Goal: Information Seeking & Learning: Learn about a topic

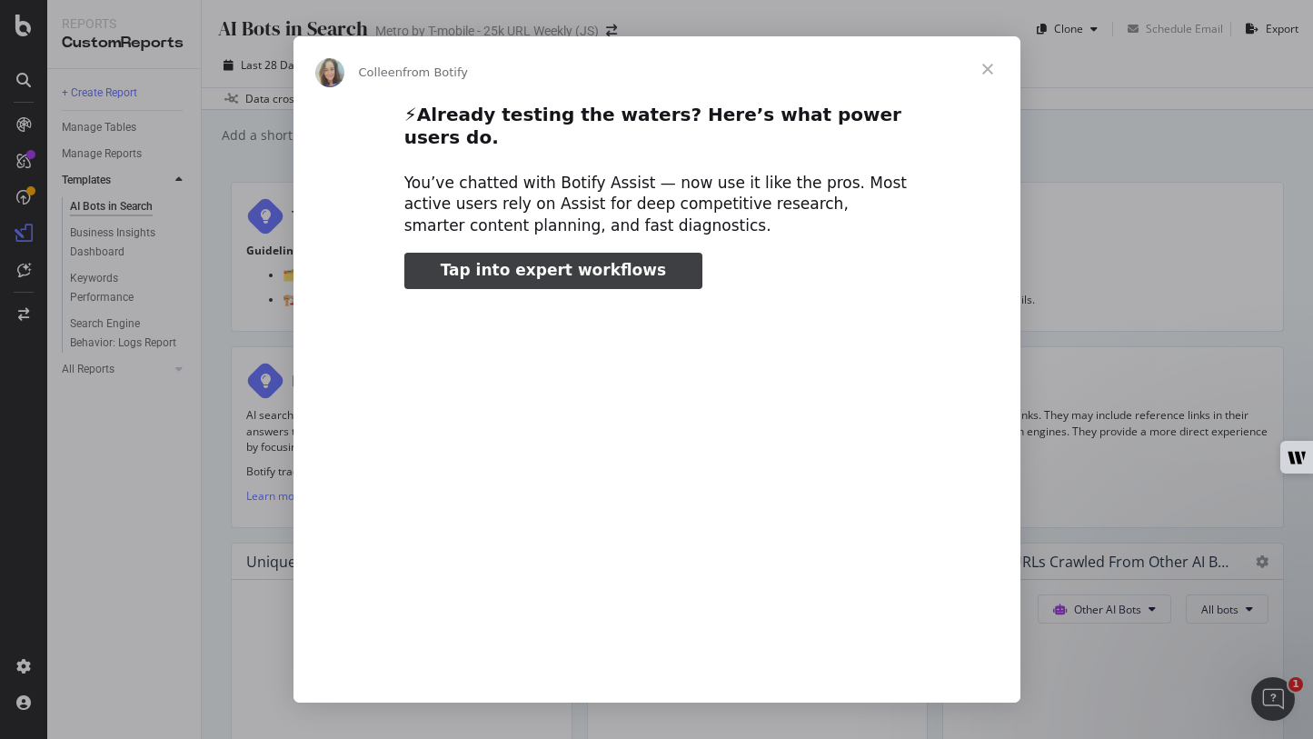
type input "186243"
click at [995, 67] on span "Close" at bounding box center [987, 68] width 65 height 65
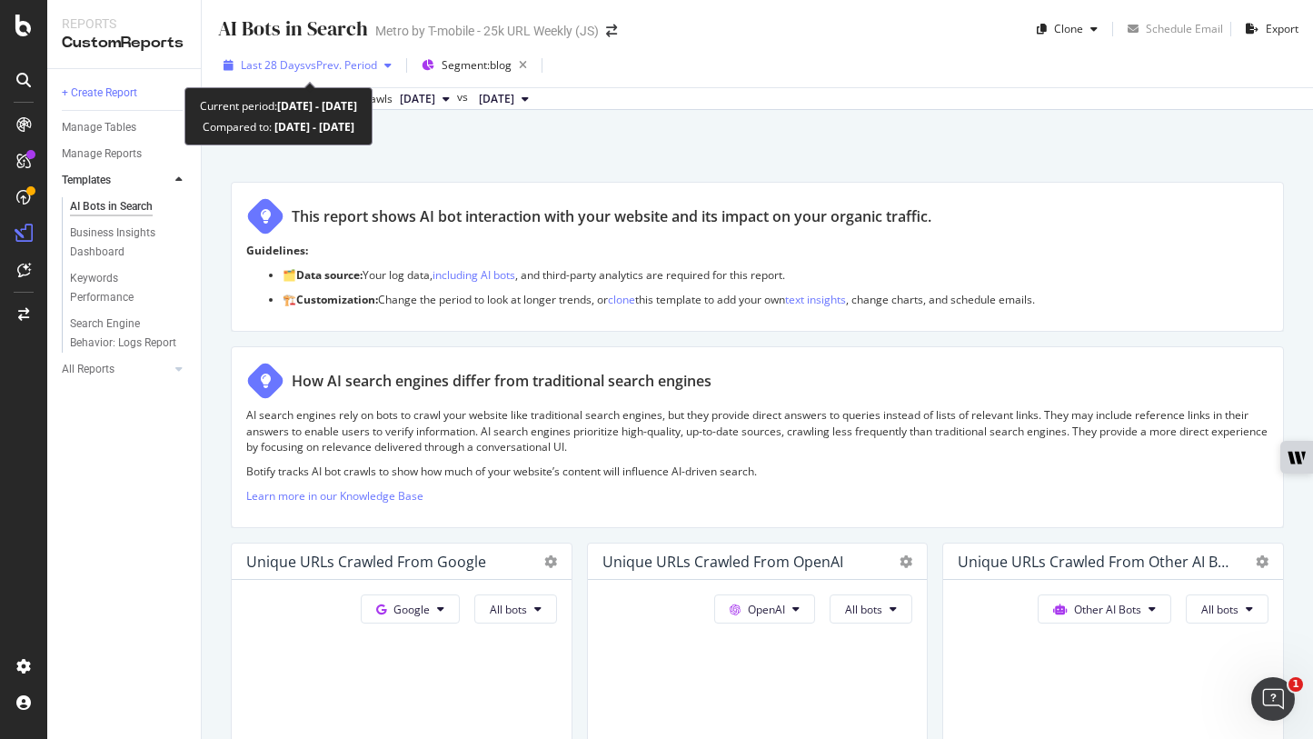
click at [328, 58] on span "vs Prev. Period" at bounding box center [341, 64] width 72 height 15
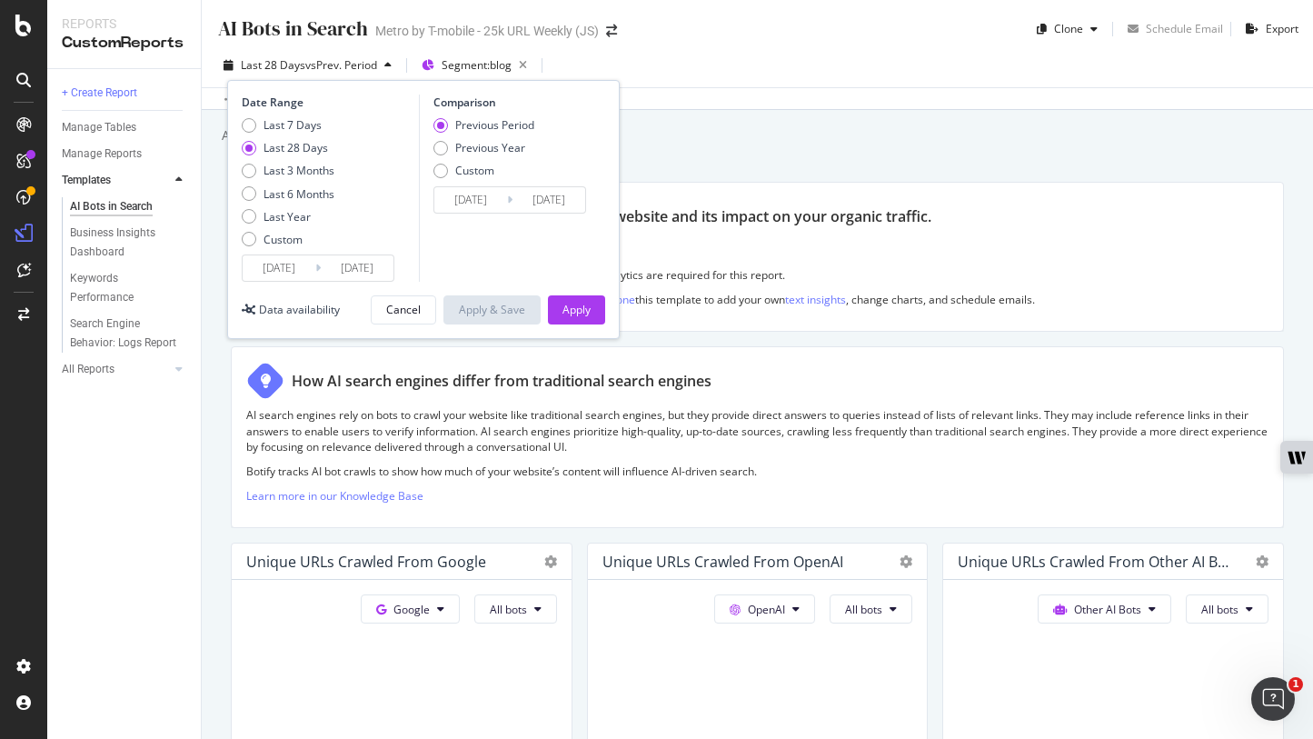
click at [284, 271] on input "2025/08/28" at bounding box center [279, 267] width 73 height 25
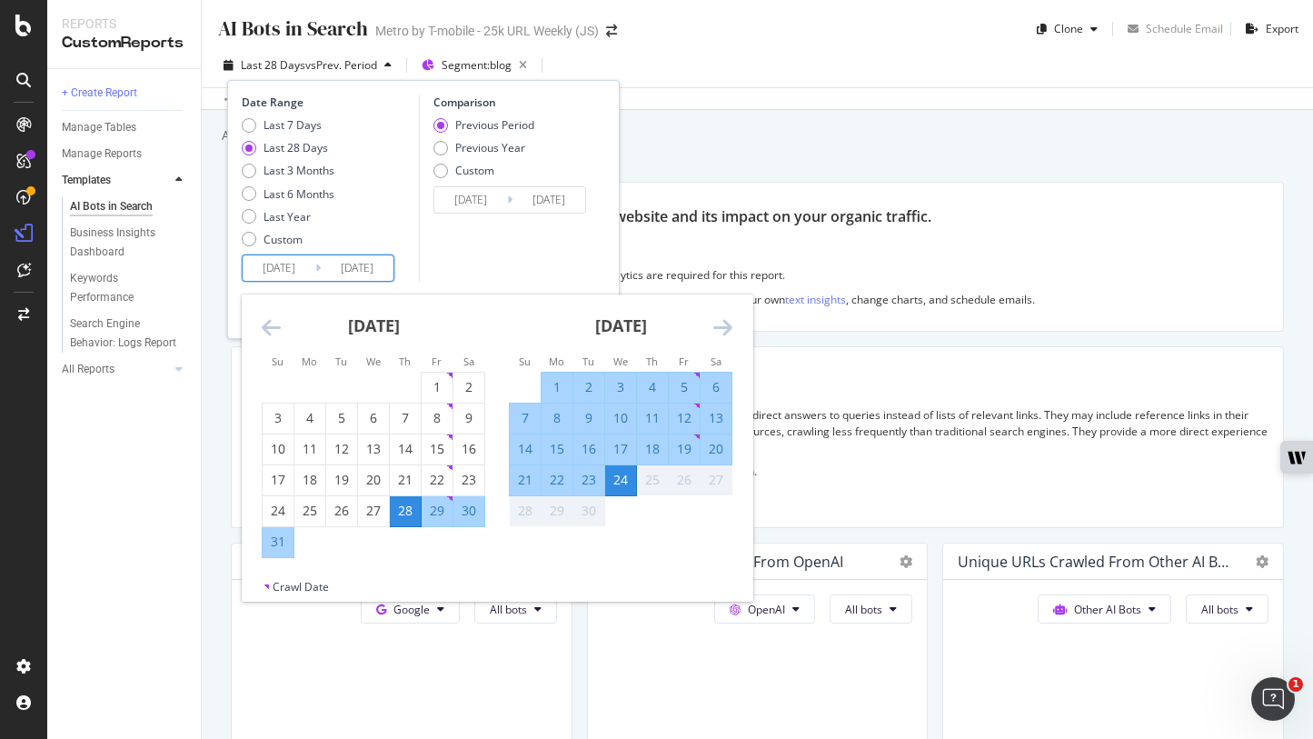
click at [589, 415] on div "9" at bounding box center [589, 418] width 31 height 18
type input "[DATE]"
type input "2025/08/24"
type input "2025/09/08"
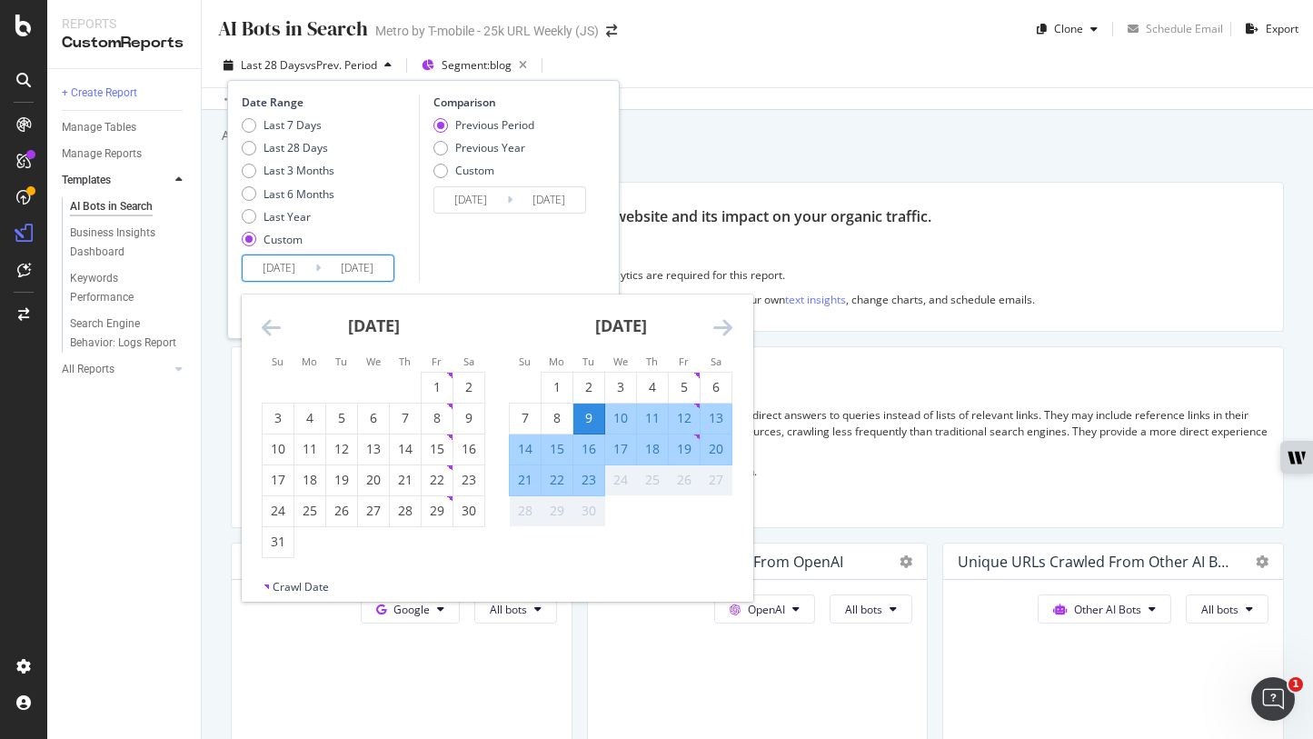
click at [582, 476] on div "23" at bounding box center [589, 480] width 31 height 18
type input "[DATE]"
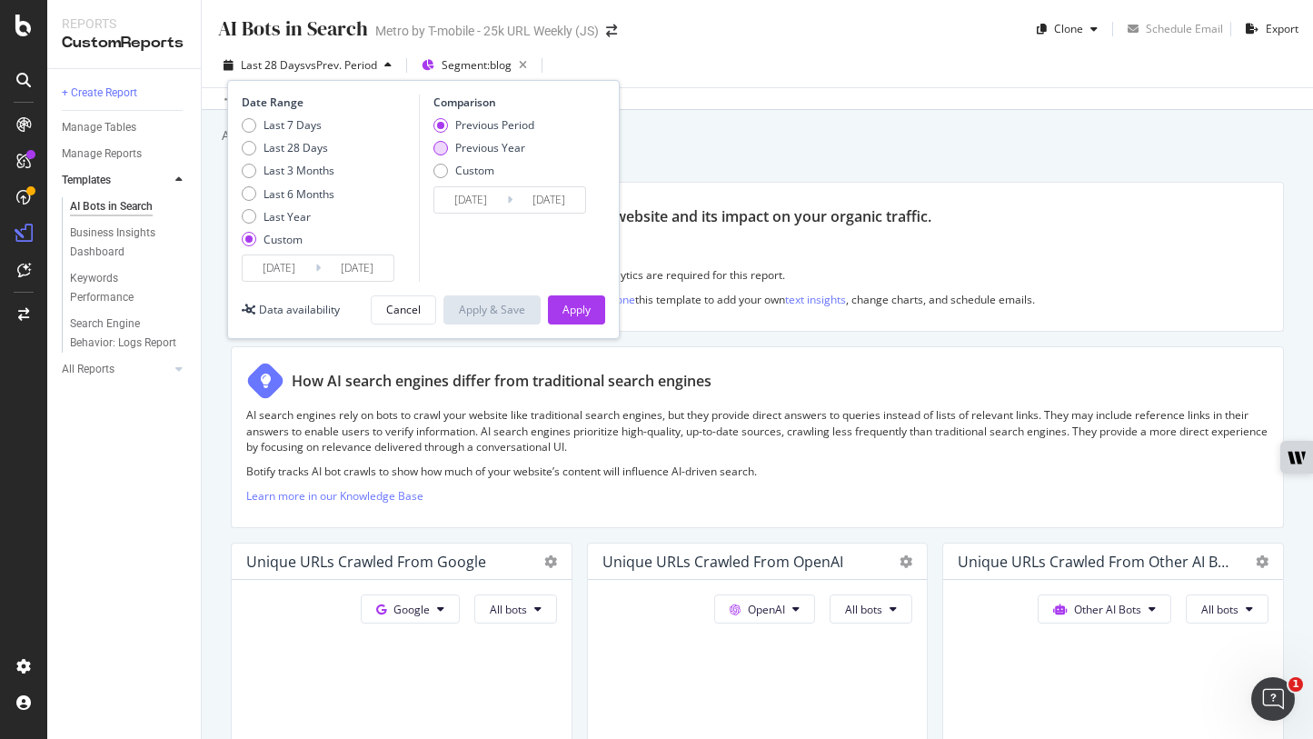
click at [478, 153] on div "Previous Year" at bounding box center [490, 147] width 70 height 15
type input "2024/09/10"
type input "2024/09/24"
click at [588, 316] on div "Apply" at bounding box center [577, 309] width 28 height 15
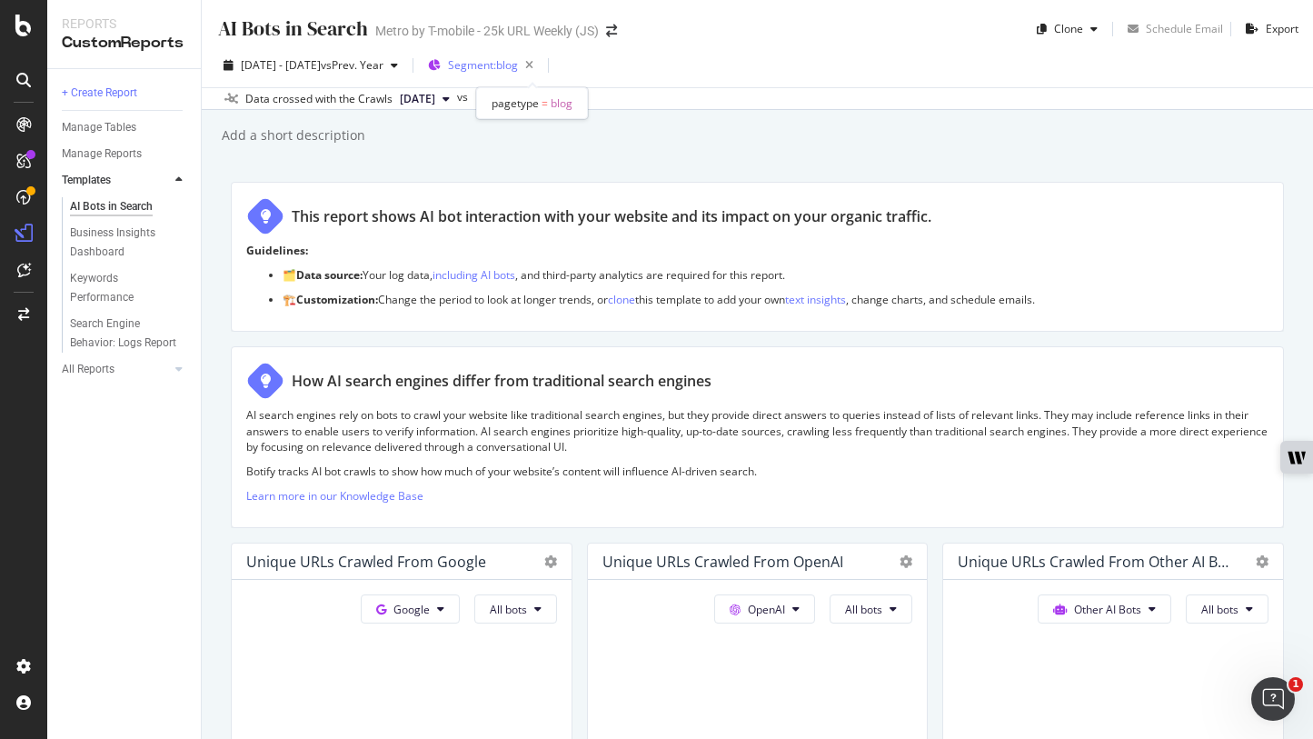
click at [518, 68] on span "Segment: blog" at bounding box center [483, 64] width 70 height 15
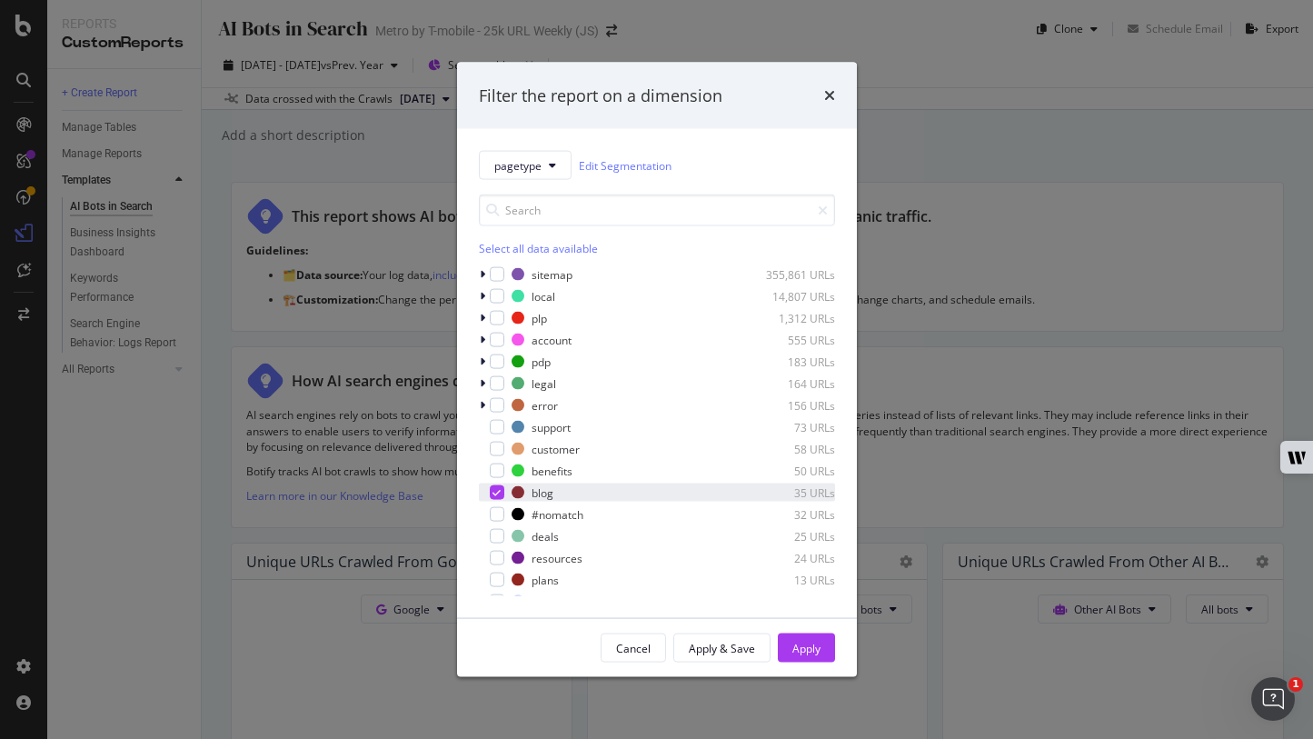
click at [490, 489] on div "modal" at bounding box center [497, 492] width 15 height 15
click at [483, 360] on icon "modal" at bounding box center [482, 361] width 5 height 11
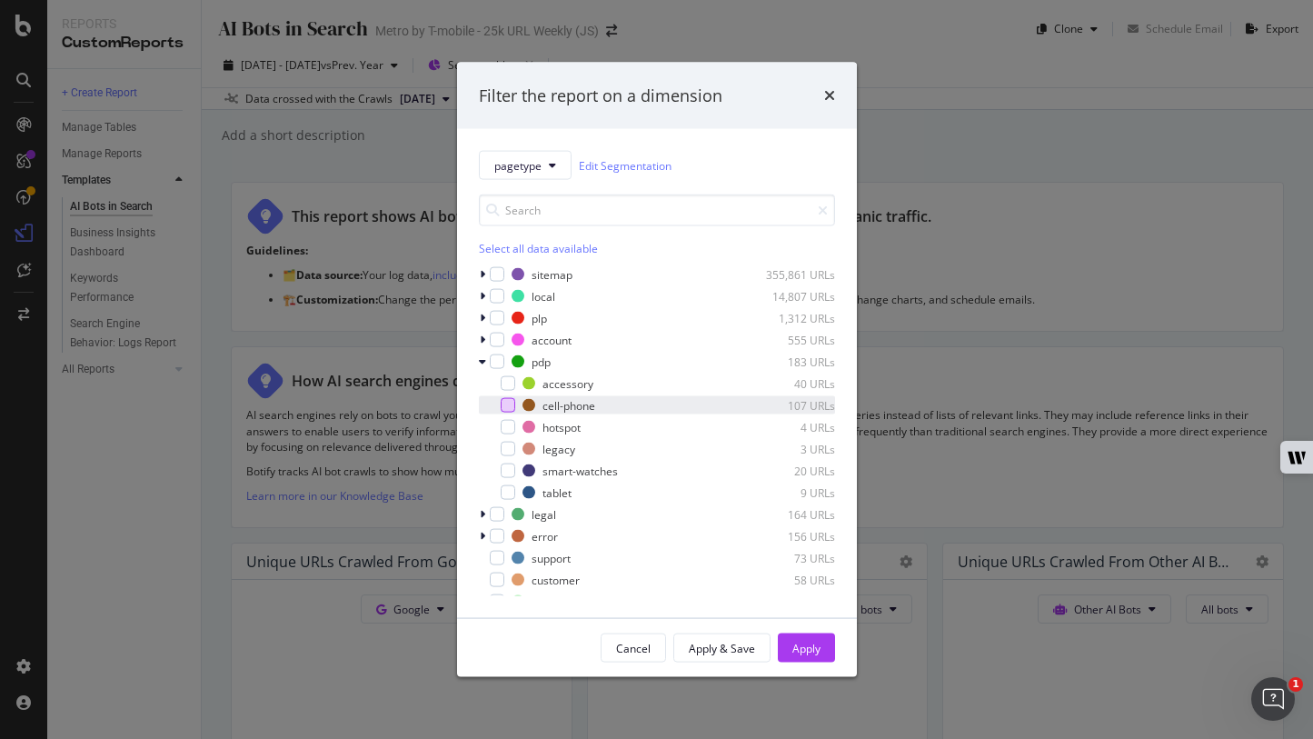
click at [512, 404] on div "modal" at bounding box center [508, 405] width 15 height 15
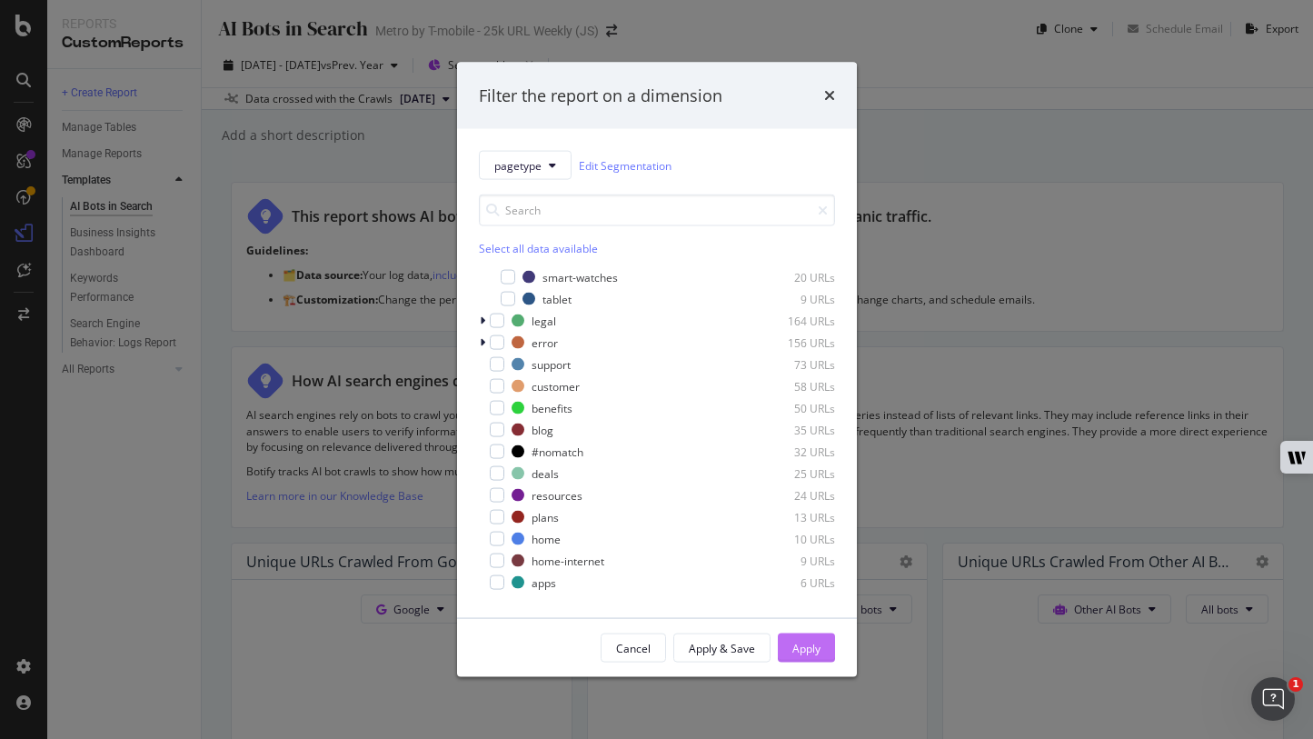
scroll to position [196, 0]
click at [820, 642] on div "Apply" at bounding box center [807, 647] width 28 height 15
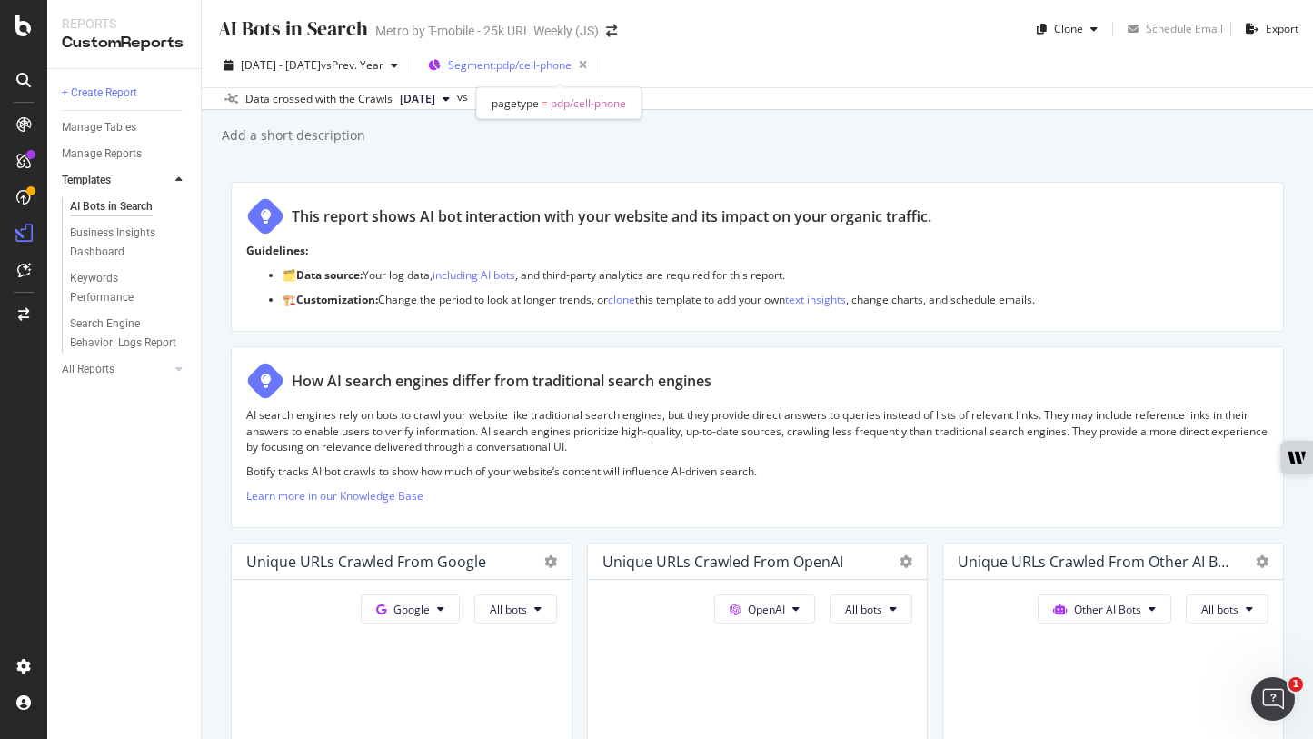
click at [564, 66] on span "Segment: pdp/cell-phone" at bounding box center [510, 64] width 124 height 15
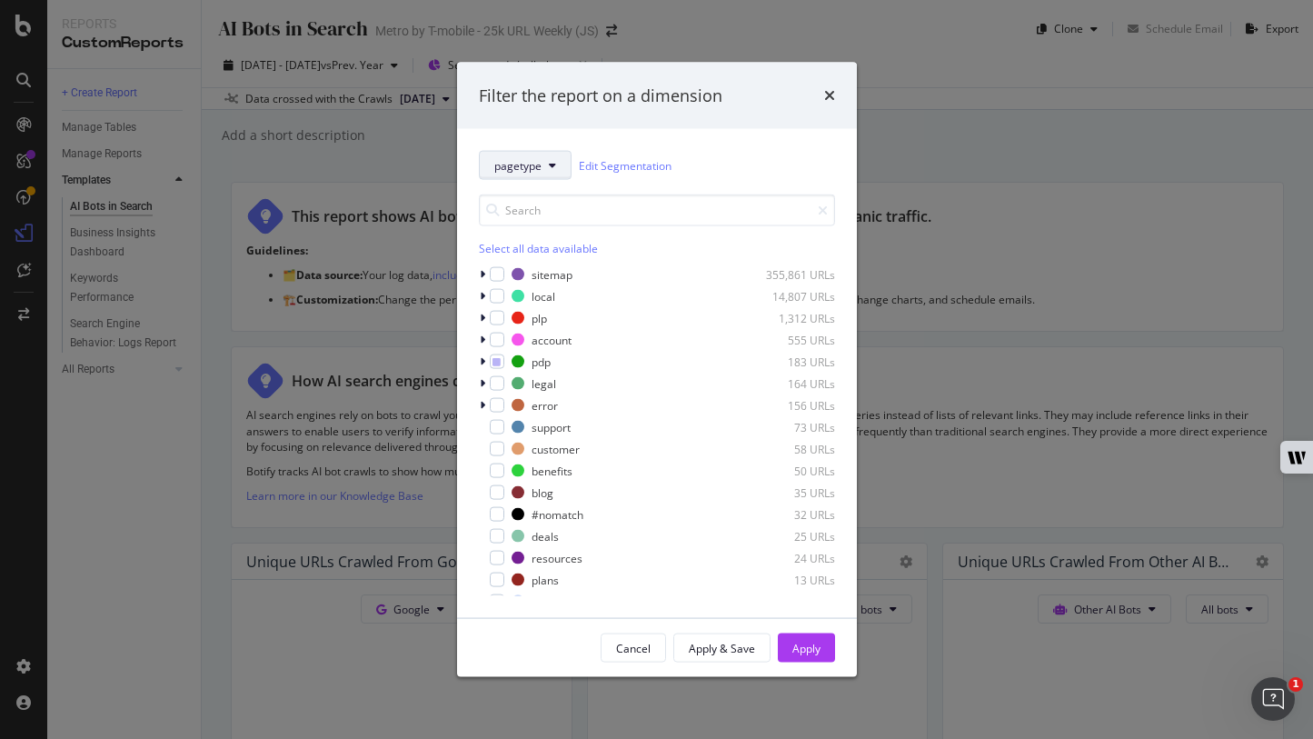
click at [550, 154] on button "pagetype" at bounding box center [525, 165] width 93 height 29
click at [527, 273] on div "parameters" at bounding box center [530, 264] width 101 height 26
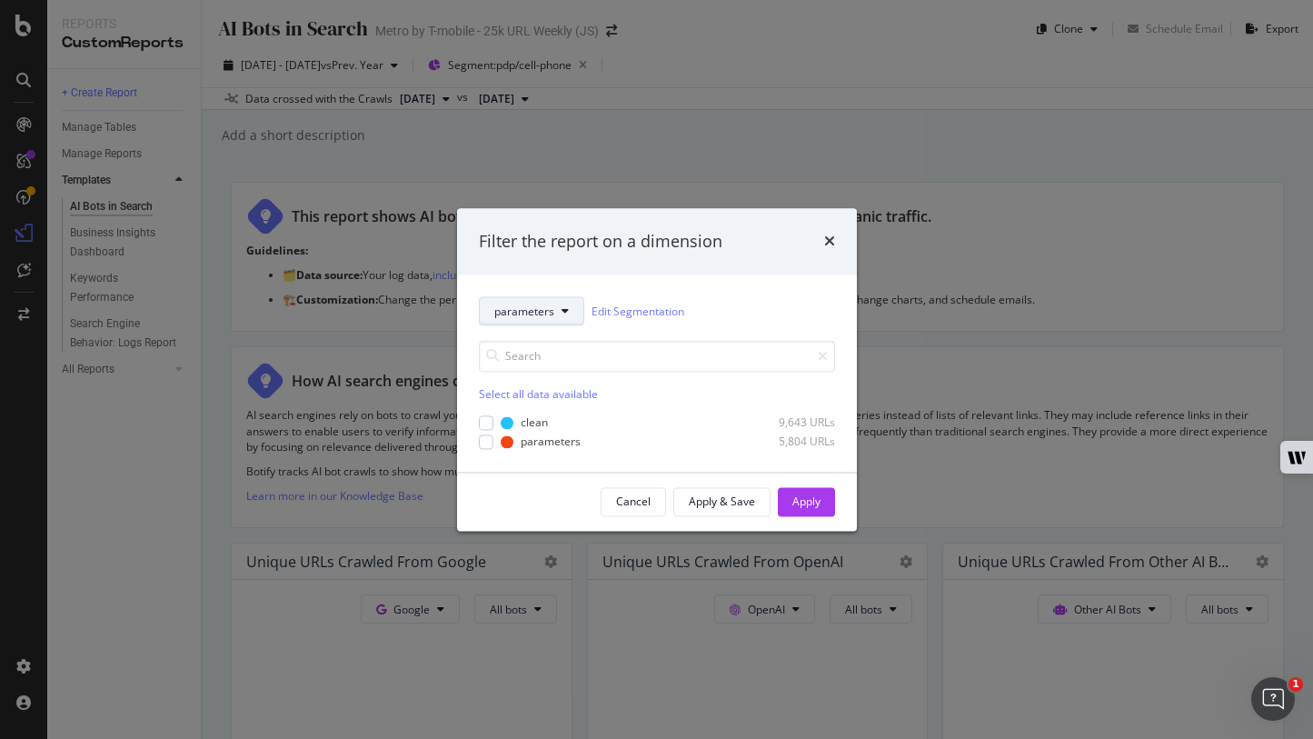
click at [523, 311] on span "parameters" at bounding box center [524, 311] width 60 height 15
click at [530, 387] on div "pagetype" at bounding box center [530, 377] width 101 height 26
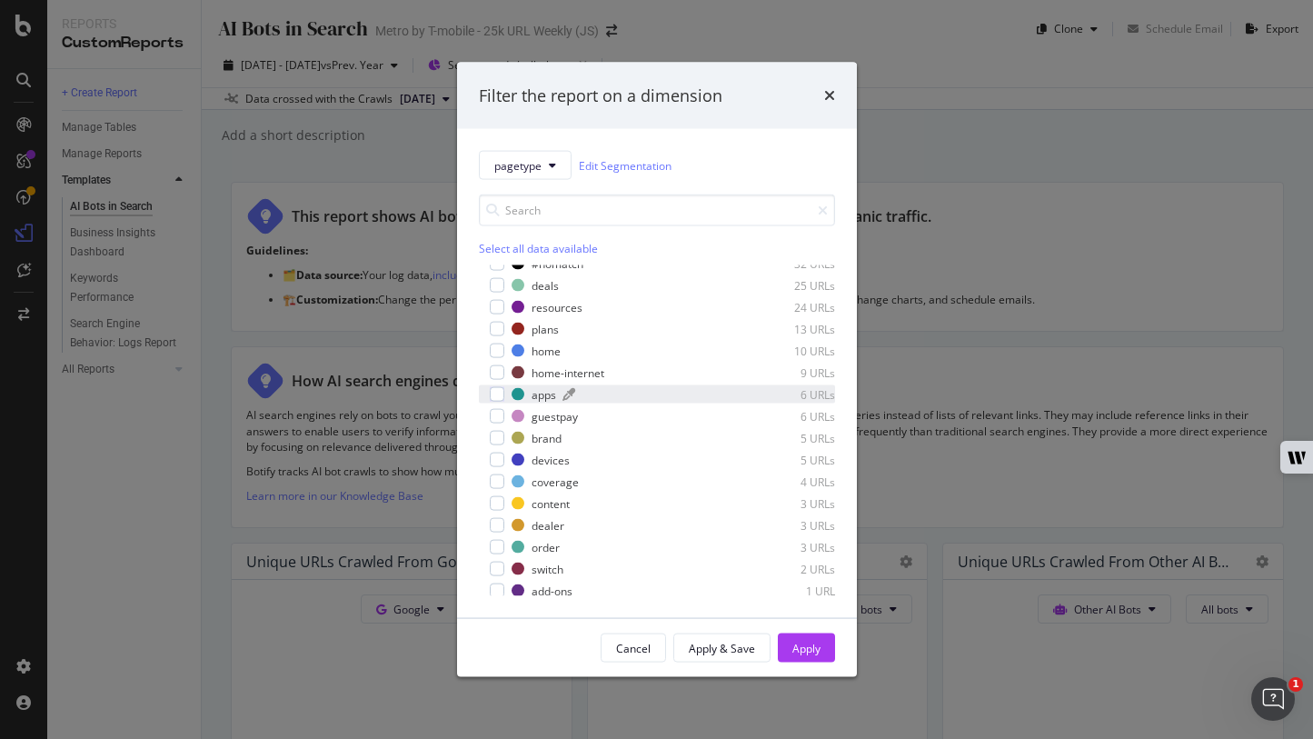
scroll to position [276, 0]
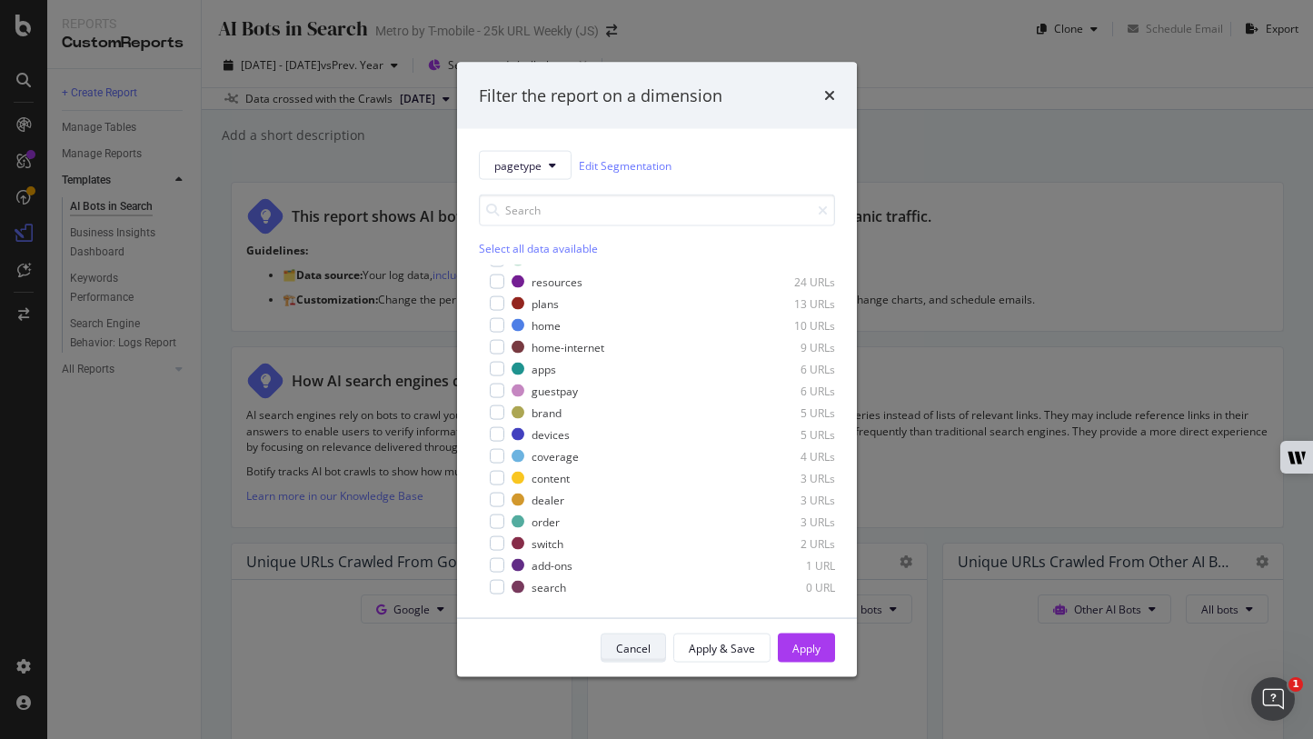
click at [641, 643] on div "Cancel" at bounding box center [633, 647] width 35 height 15
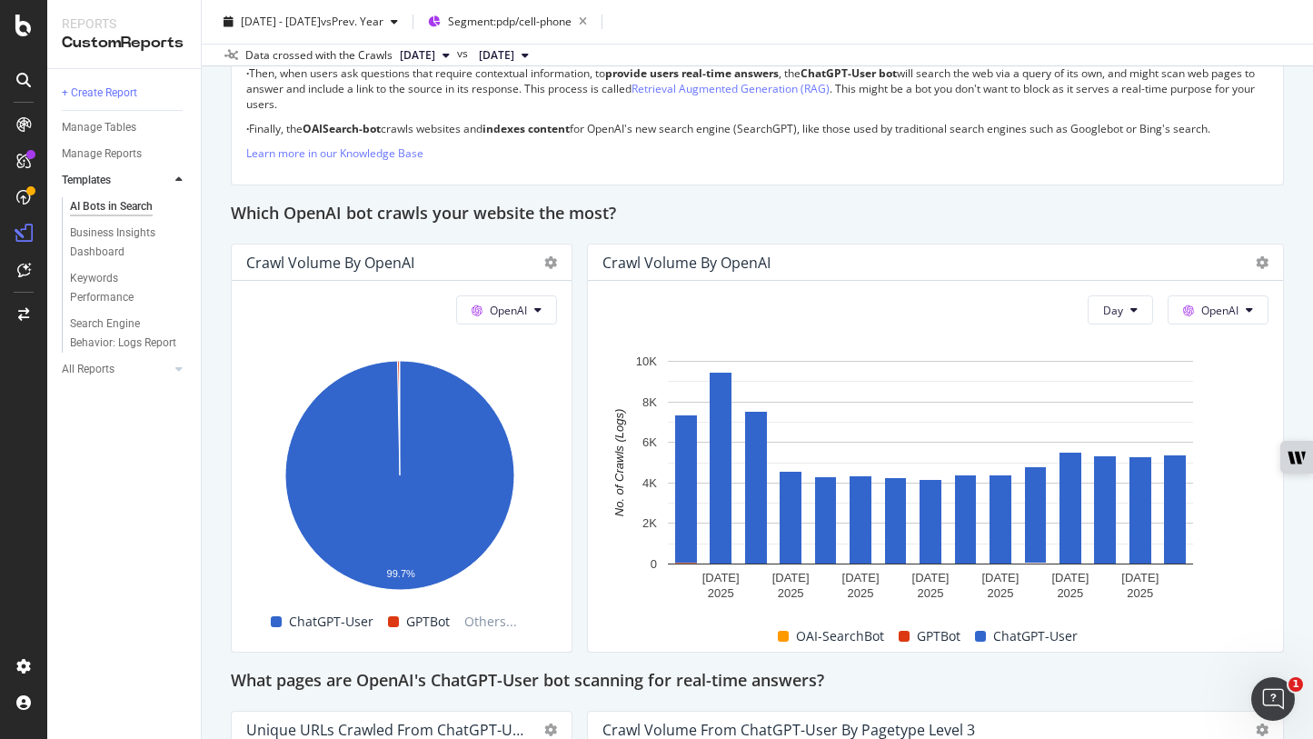
scroll to position [1520, 0]
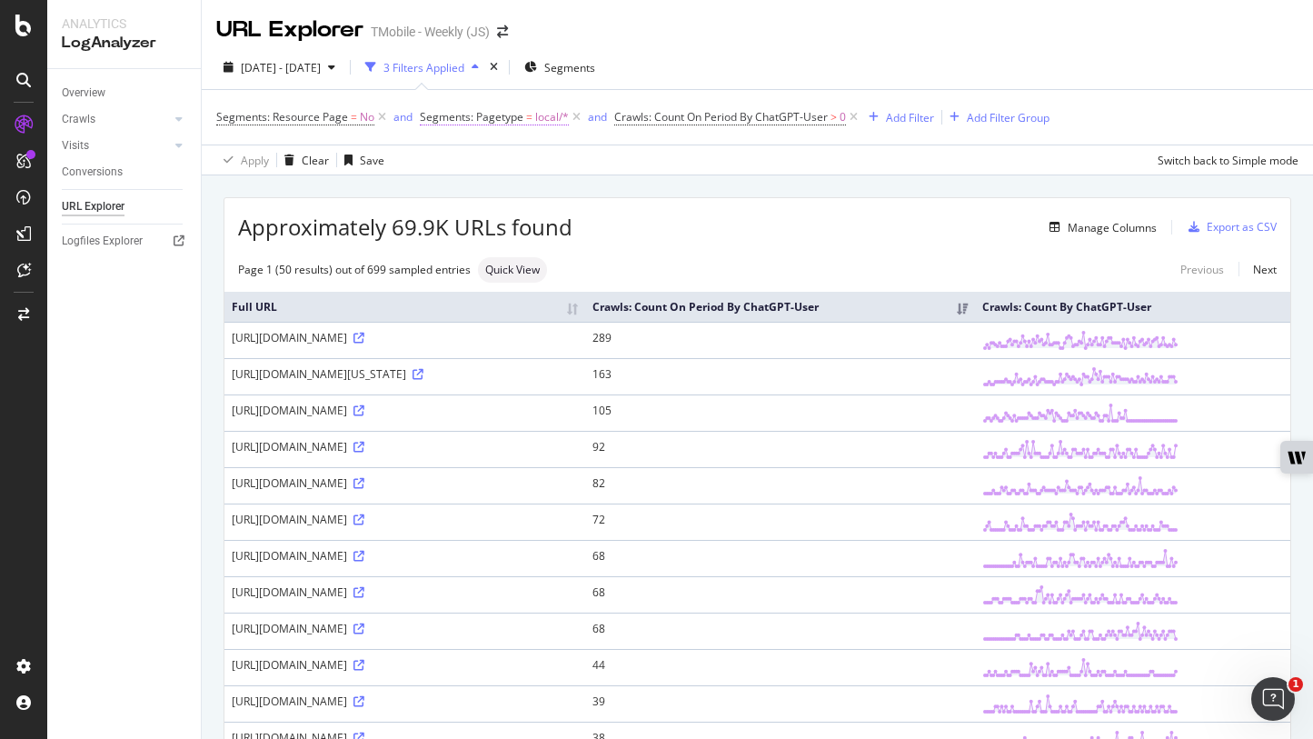
click at [528, 122] on span "=" at bounding box center [529, 116] width 6 height 15
click at [470, 155] on icon at bounding box center [470, 160] width 13 height 11
click at [435, 116] on div "Segments: Pagetype" at bounding box center [534, 115] width 215 height 31
click at [472, 194] on icon at bounding box center [466, 193] width 13 height 11
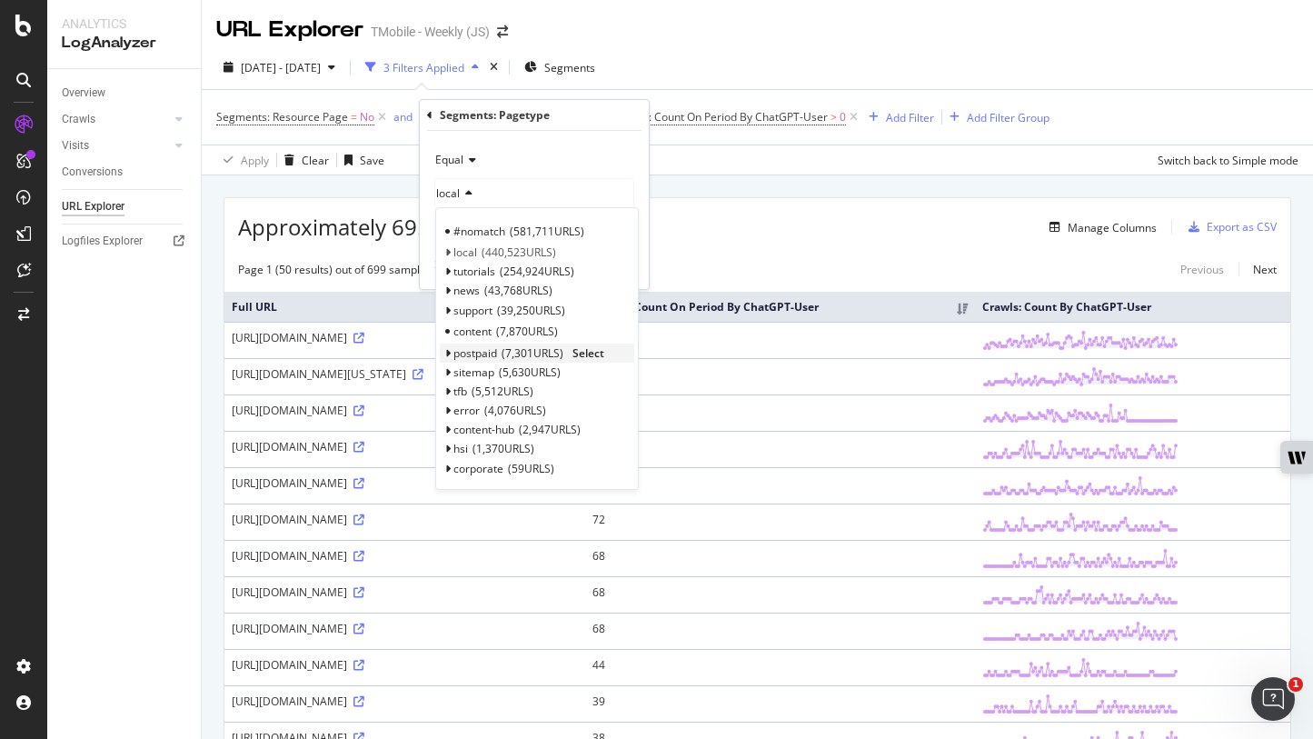
click at [446, 354] on icon at bounding box center [447, 353] width 6 height 11
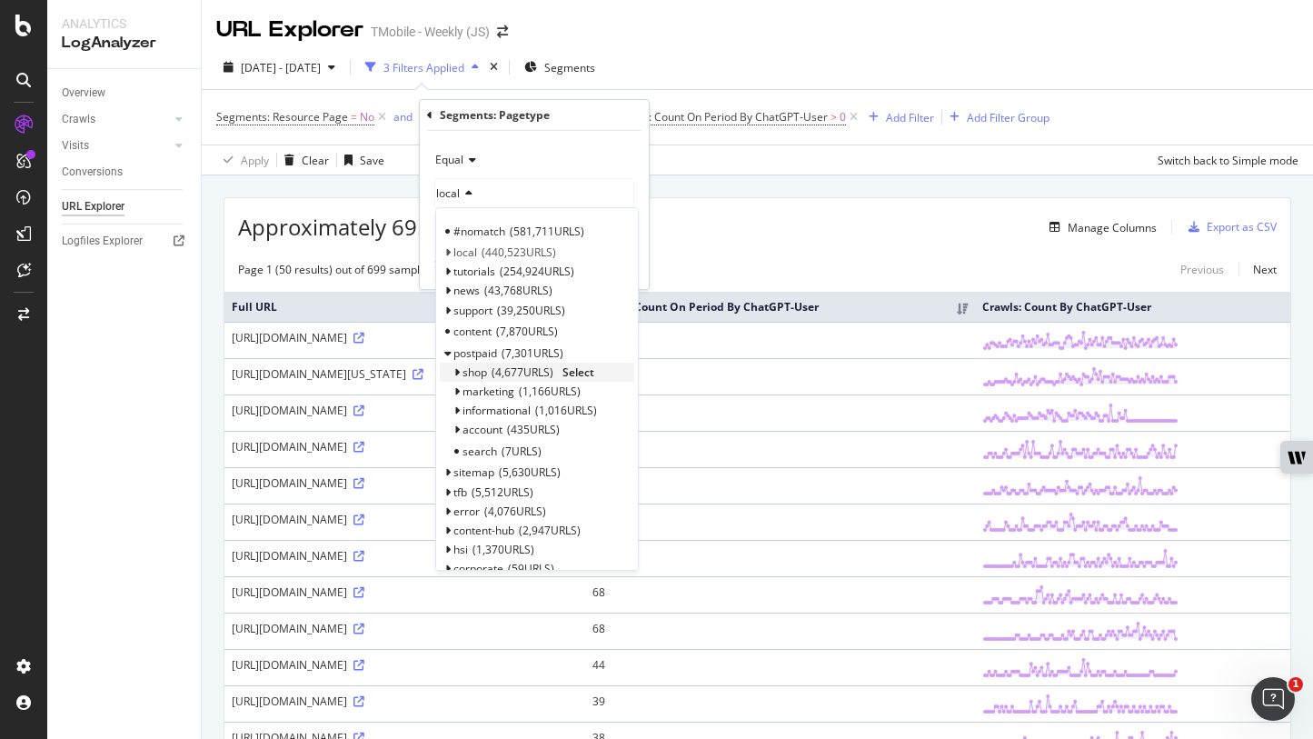
click at [452, 371] on div "shop 4,677 URLS Select" at bounding box center [537, 372] width 195 height 19
click at [463, 371] on span "shop" at bounding box center [475, 371] width 25 height 15
click at [474, 391] on div "pdp 3,075 URLS Select" at bounding box center [544, 391] width 181 height 19
click at [473, 393] on icon at bounding box center [470, 391] width 6 height 11
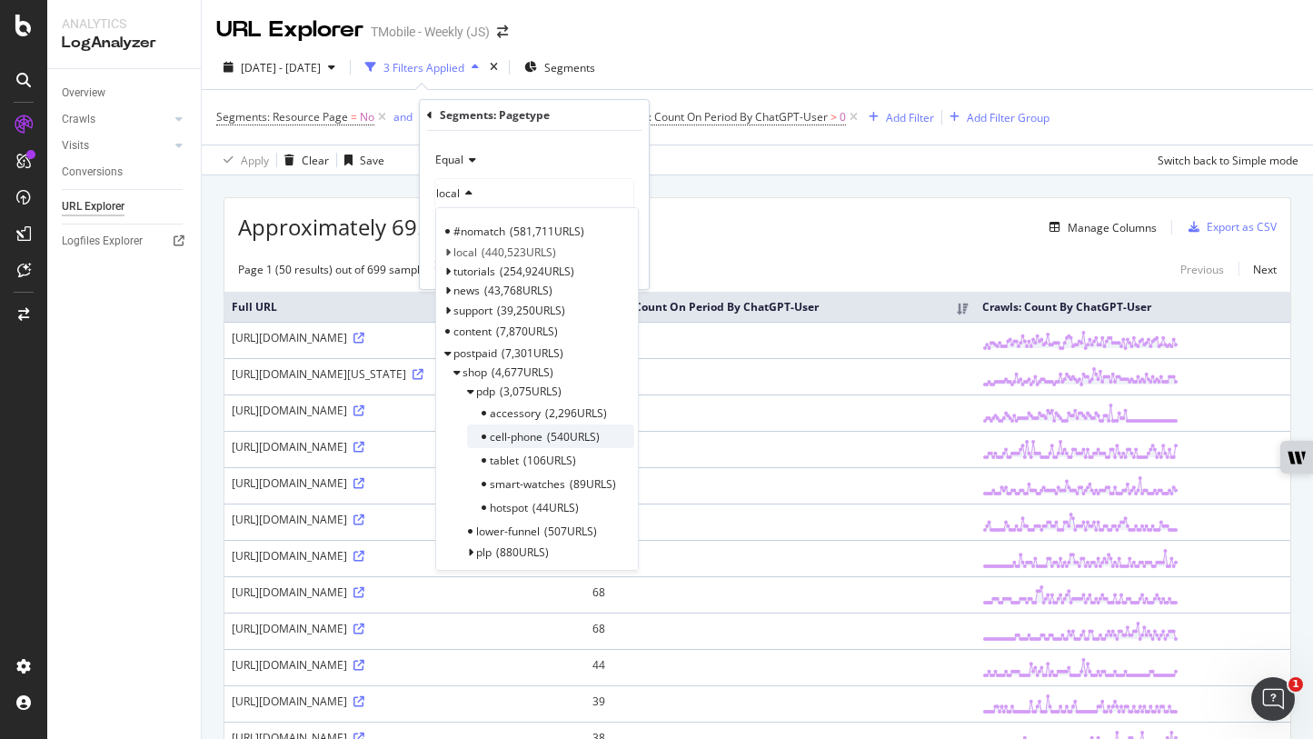
click at [514, 434] on span "cell-phone" at bounding box center [516, 436] width 53 height 15
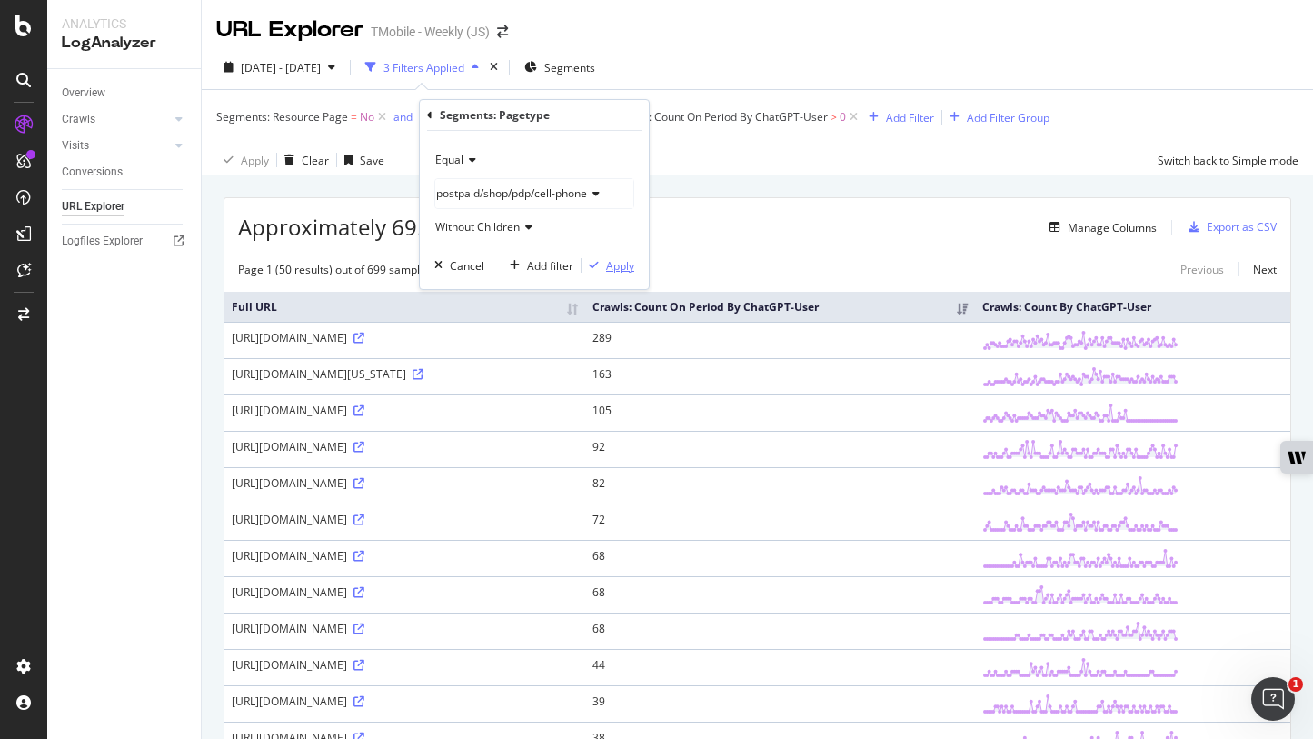
click at [618, 267] on div "Apply" at bounding box center [620, 265] width 28 height 15
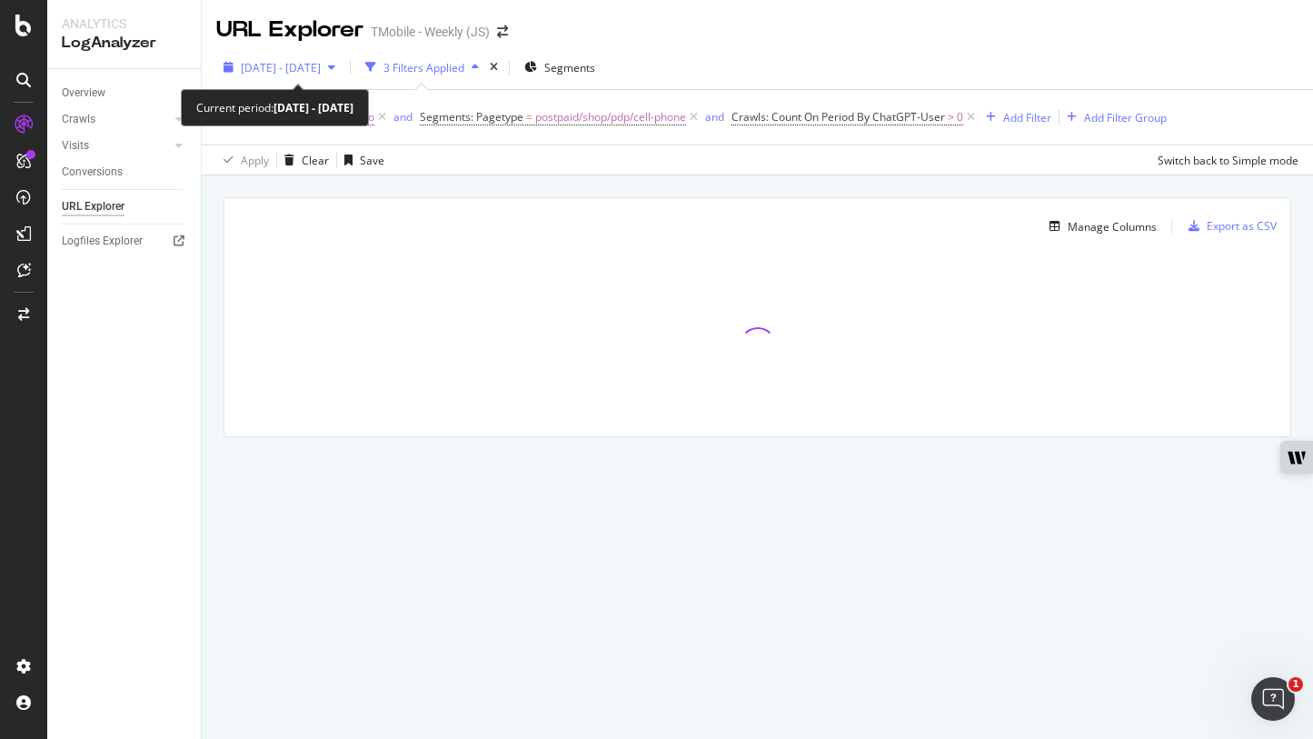
click at [343, 61] on div "[DATE] - [DATE]" at bounding box center [279, 67] width 126 height 27
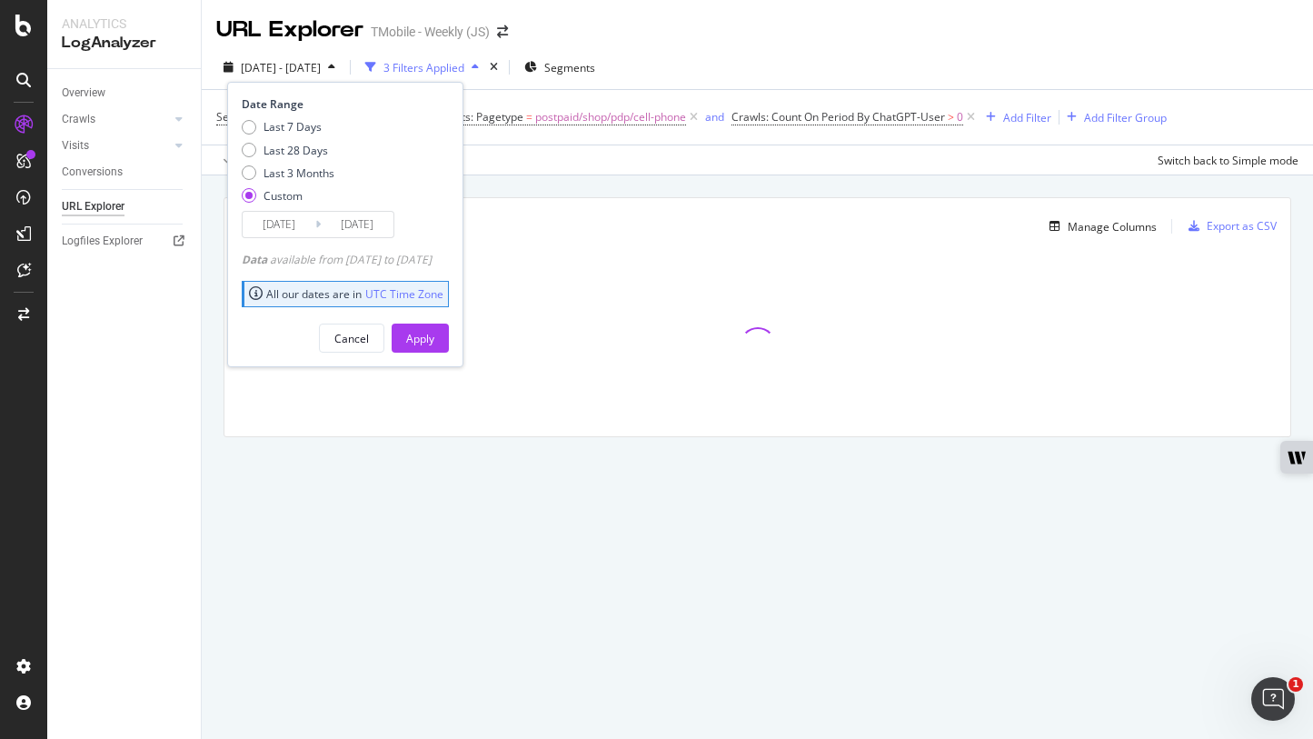
click at [291, 225] on input "[DATE]" at bounding box center [279, 224] width 73 height 25
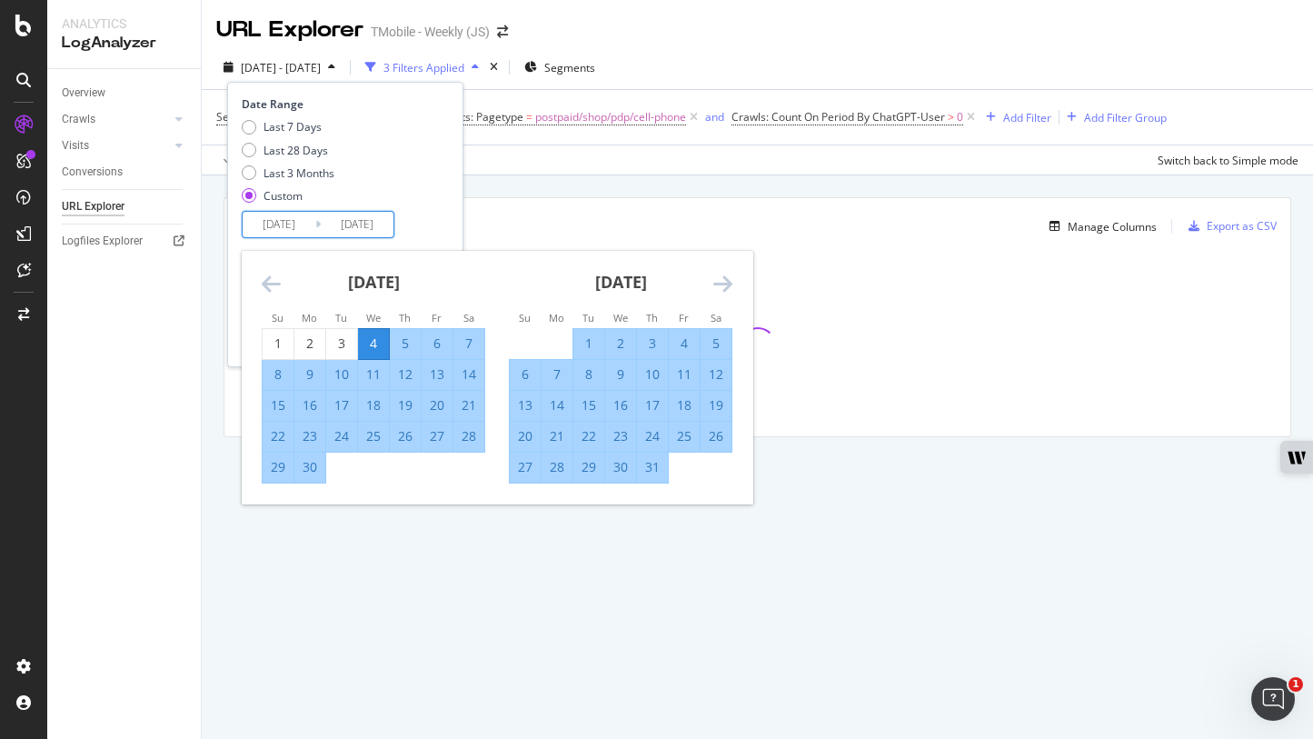
click at [728, 290] on icon "Move forward to switch to the next month." at bounding box center [723, 284] width 19 height 22
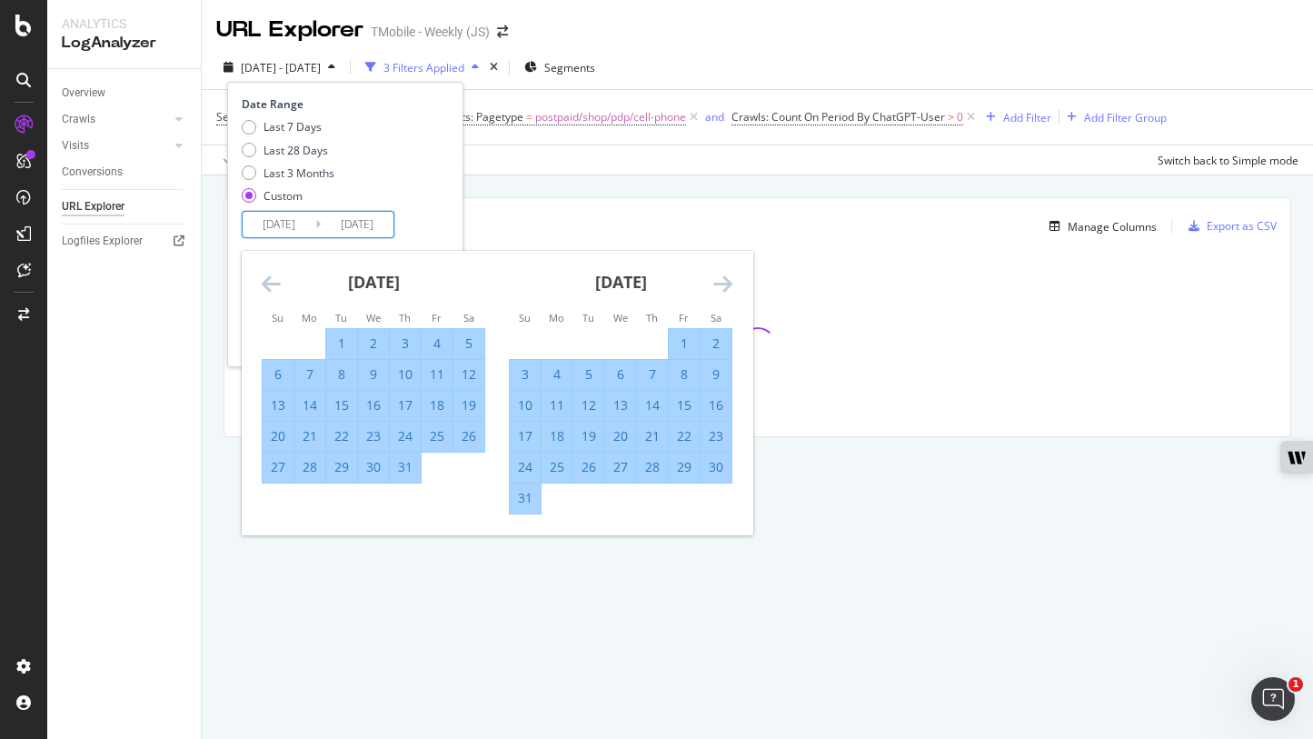
click at [728, 290] on icon "Move forward to switch to the next month." at bounding box center [723, 284] width 19 height 22
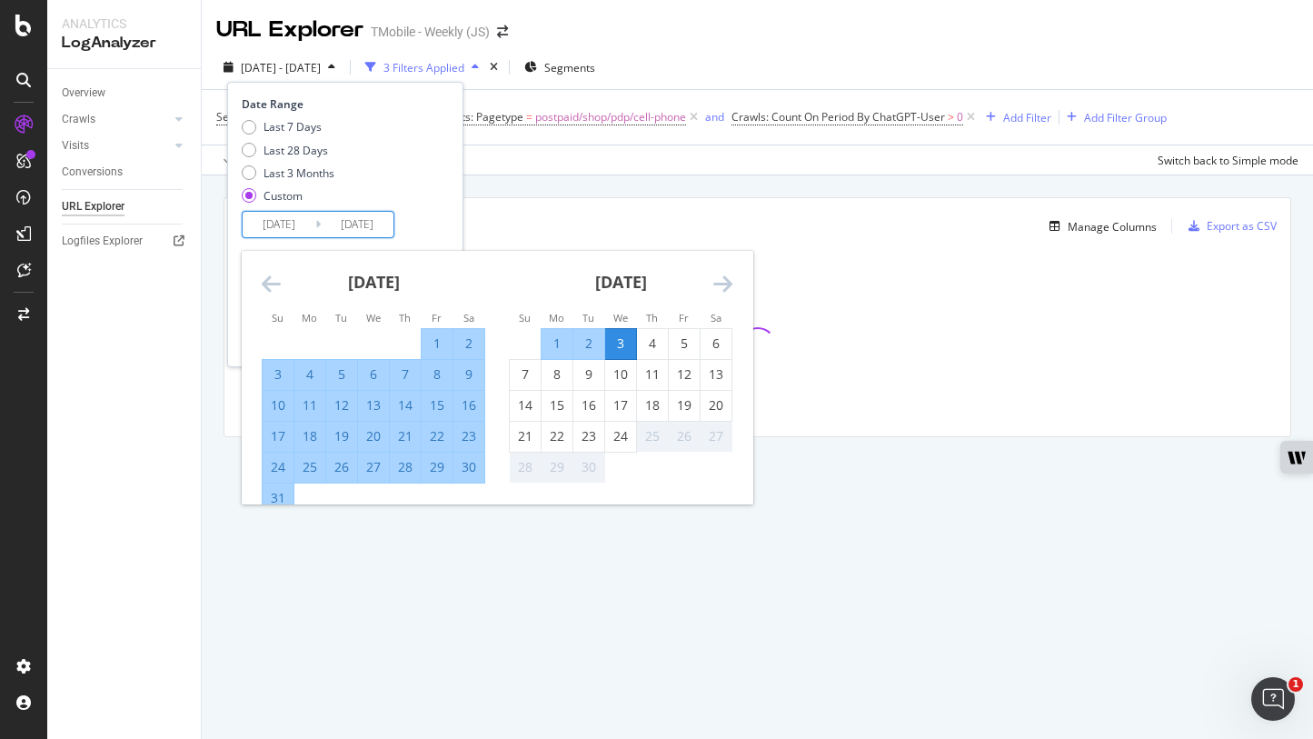
click at [728, 288] on icon "Move forward to switch to the next month." at bounding box center [723, 284] width 19 height 22
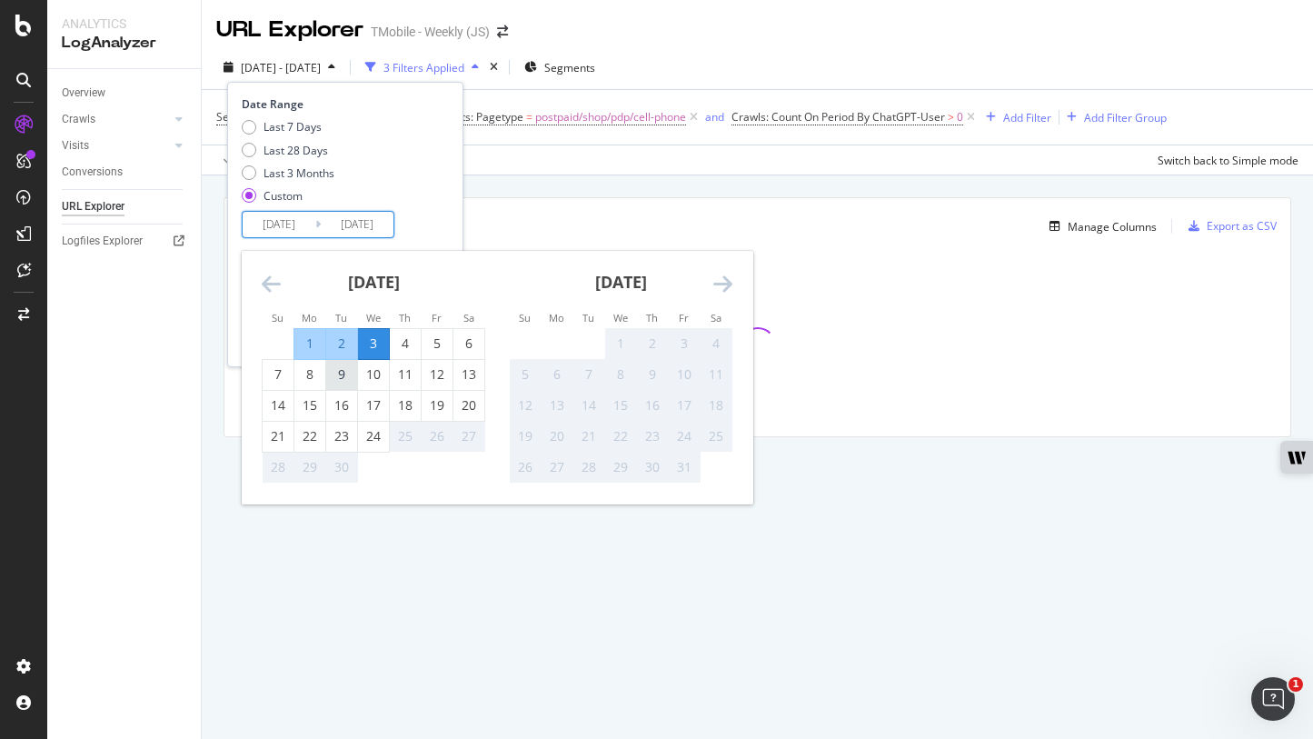
click at [344, 377] on div "9" at bounding box center [341, 374] width 31 height 18
type input "[DATE]"
click at [342, 434] on div "23" at bounding box center [341, 436] width 31 height 18
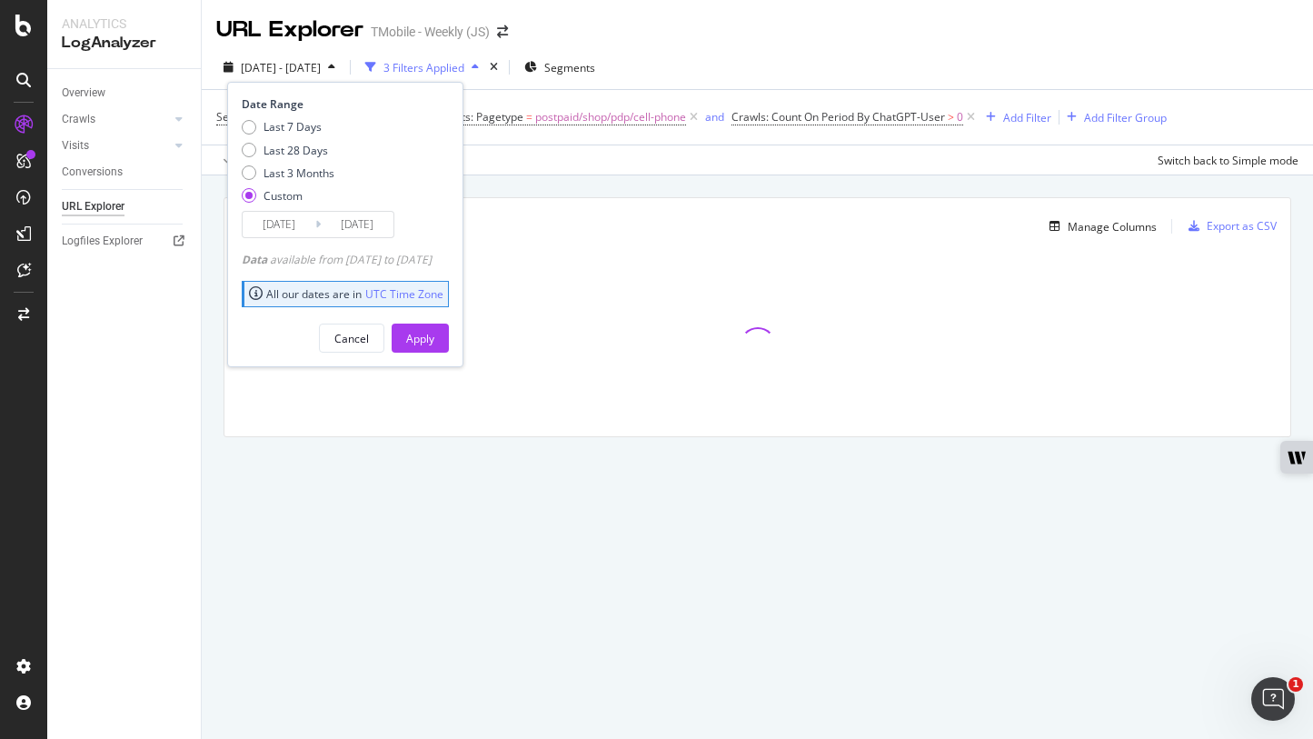
type input "[DATE]"
click at [434, 341] on div "Apply" at bounding box center [420, 338] width 28 height 15
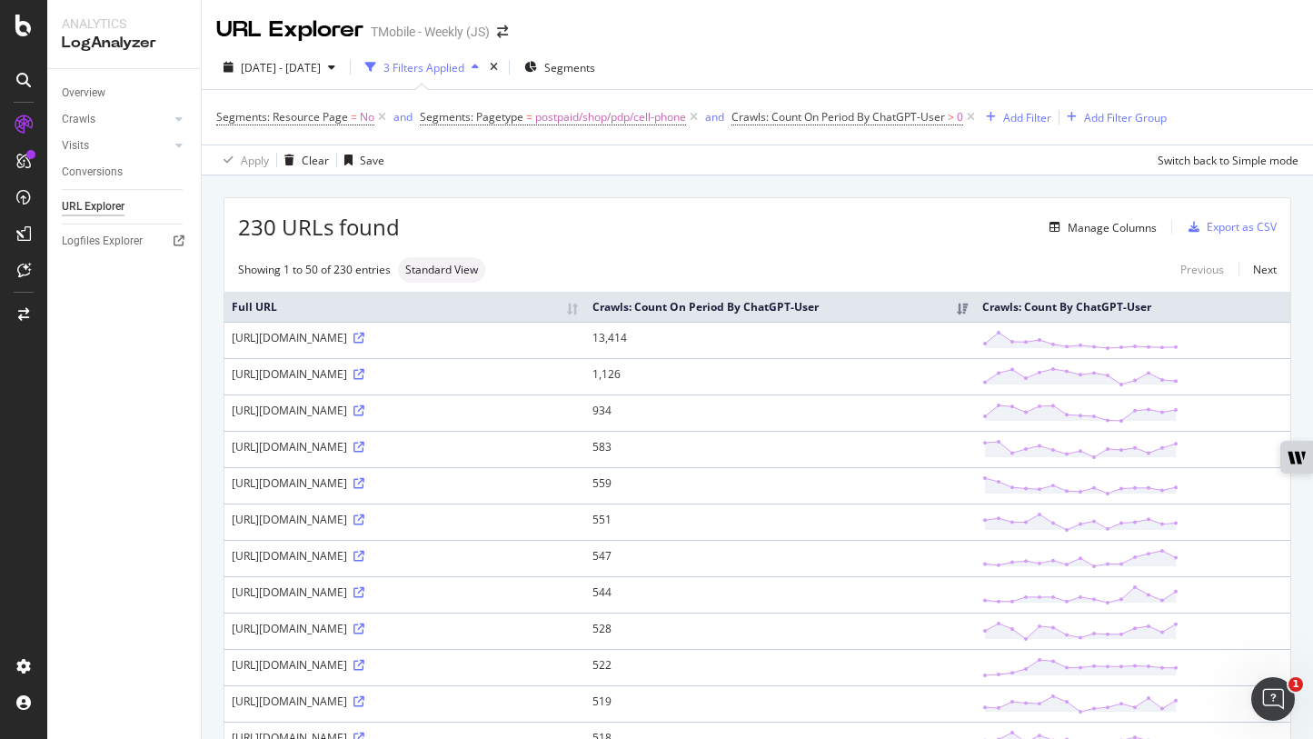
click at [1261, 59] on div "[DATE] - [DATE] 3 Filters Applied Segments" at bounding box center [758, 71] width 1112 height 36
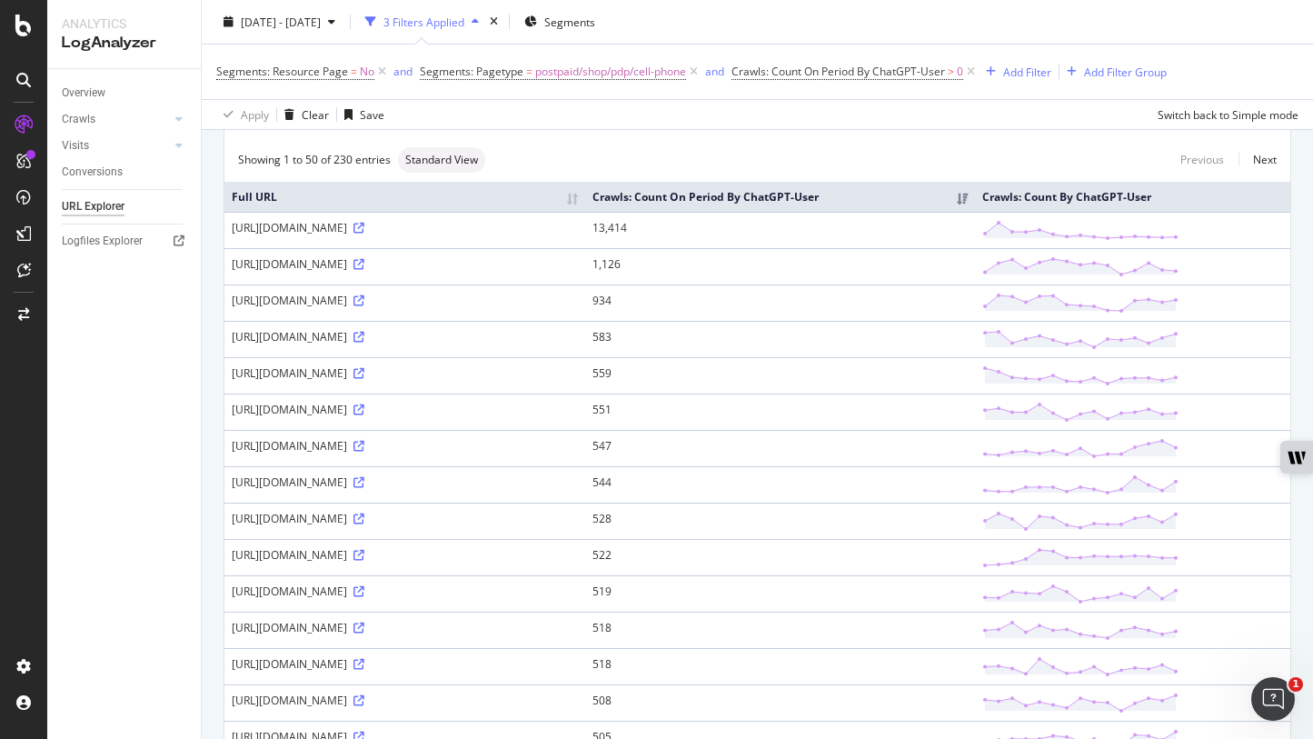
scroll to position [107, 0]
click at [1098, 74] on div "Add Filter Group" at bounding box center [1125, 71] width 83 height 15
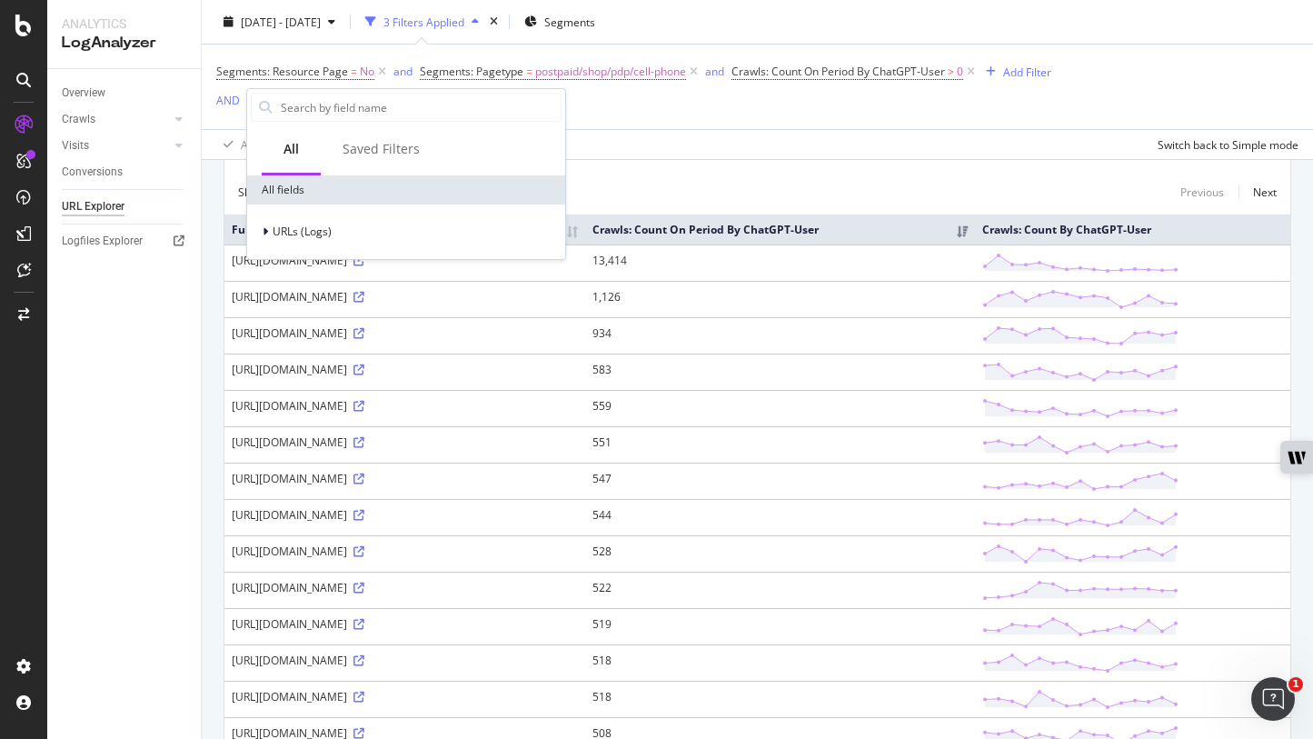
scroll to position [137, 0]
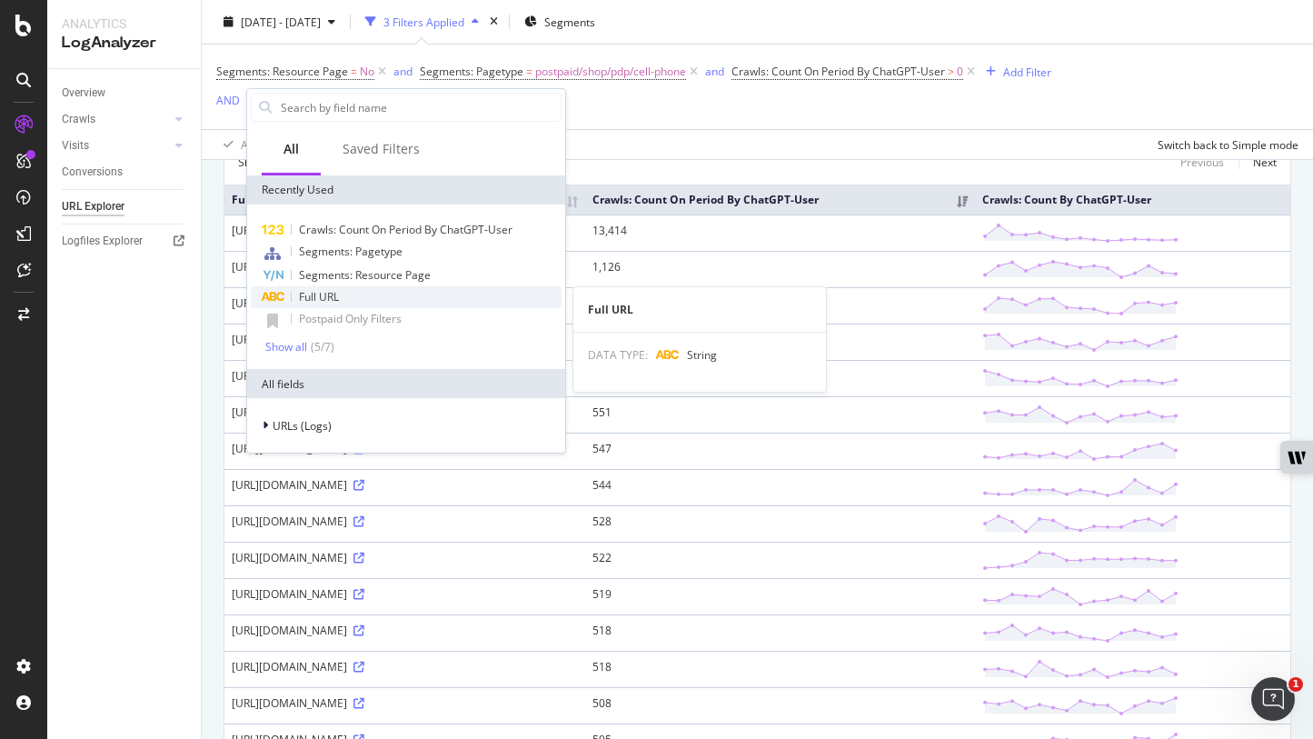
click at [364, 293] on div "Full URL" at bounding box center [406, 297] width 311 height 22
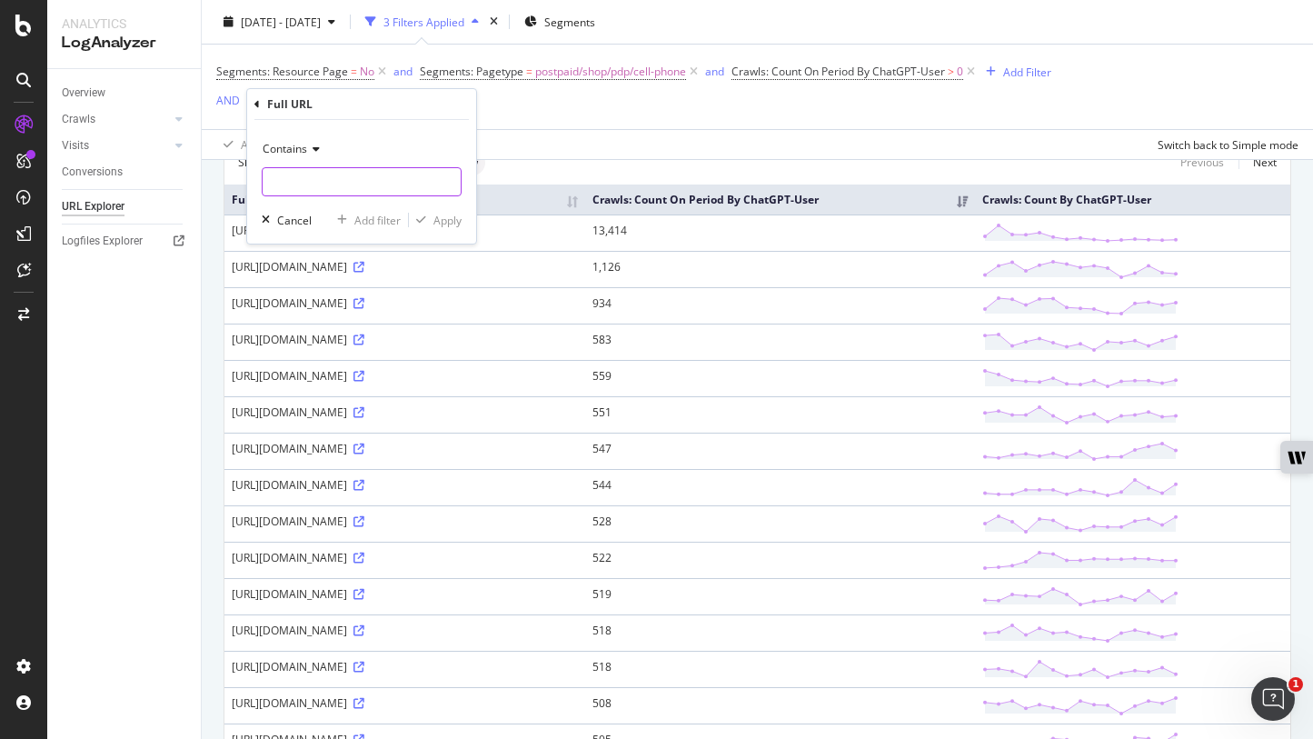
click at [397, 172] on input "text" at bounding box center [362, 181] width 198 height 29
type input "iphone-17"
click at [448, 210] on div "Contains iphone-17 Cancel Add filter Apply" at bounding box center [361, 182] width 229 height 124
click at [448, 217] on div "Apply" at bounding box center [448, 220] width 28 height 15
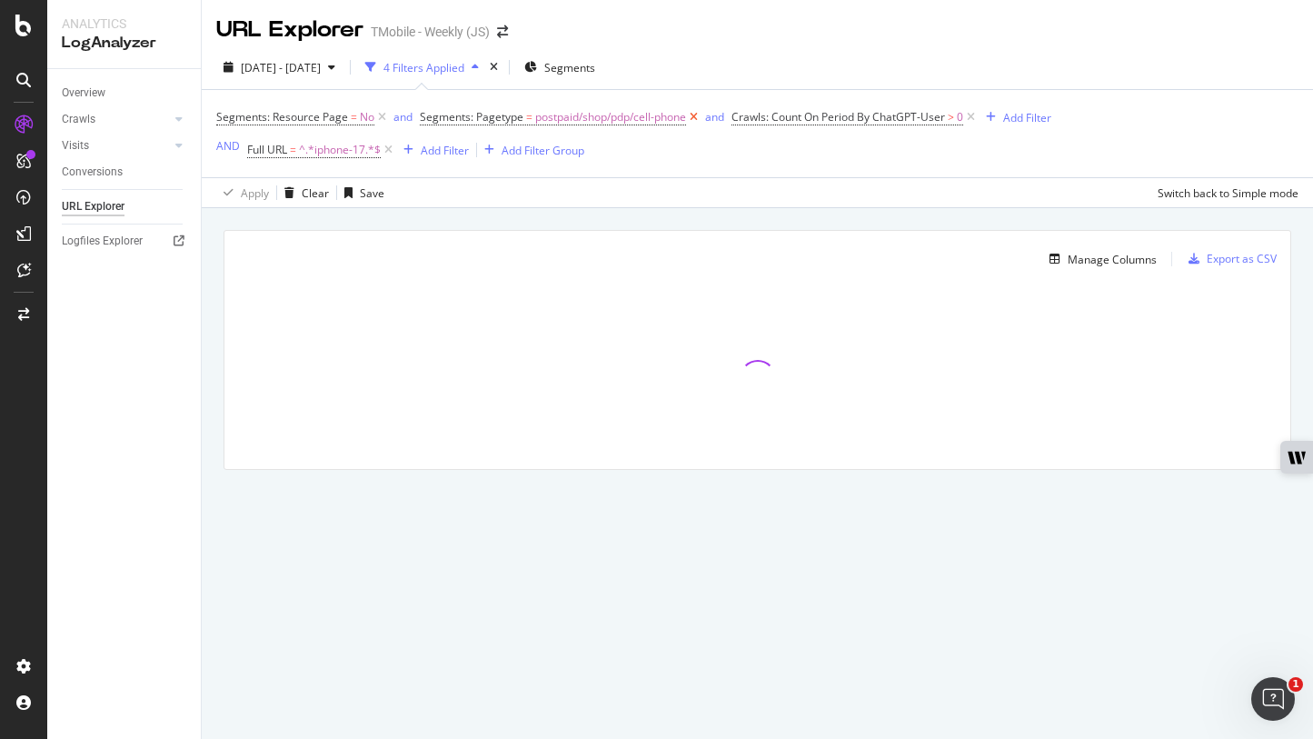
click at [696, 116] on icon at bounding box center [693, 117] width 15 height 18
click at [444, 155] on div "Add Filter" at bounding box center [445, 150] width 48 height 15
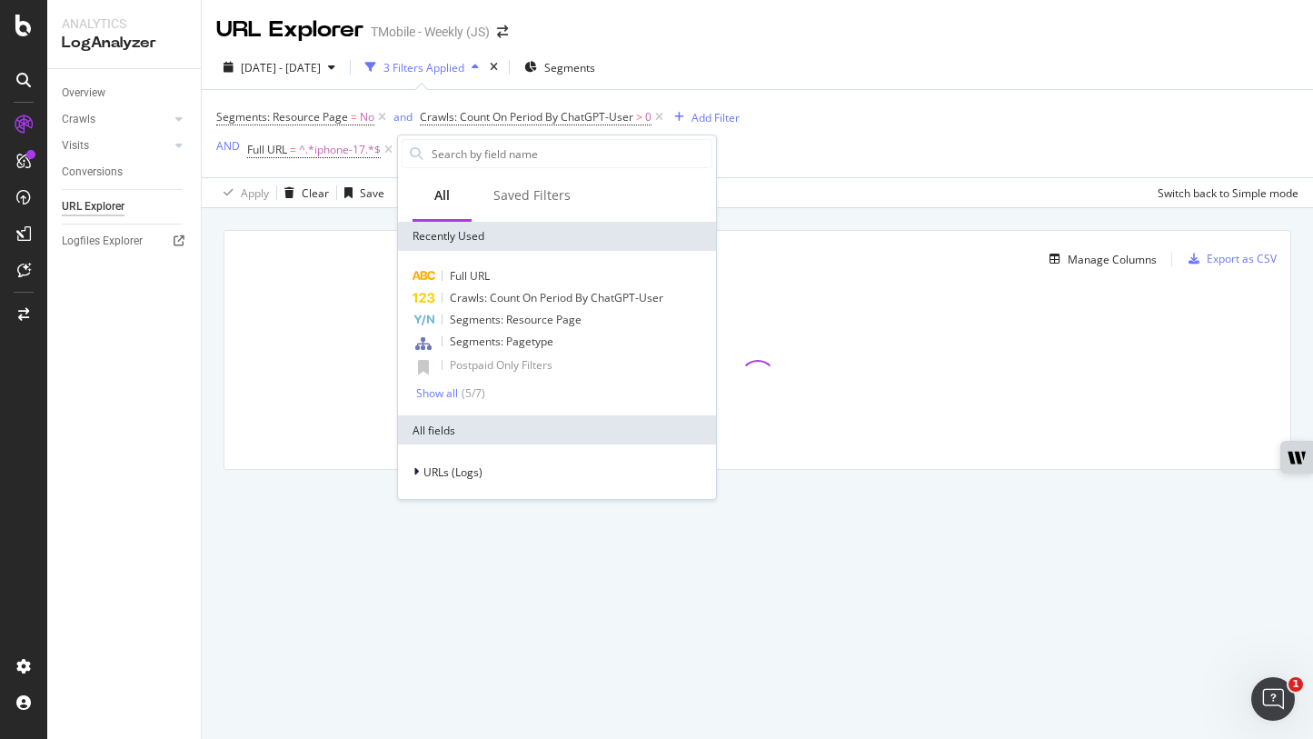
click at [523, 260] on div "Full URL Crawls: Count On Period By ChatGPT-User Segments: Resource Page Segmen…" at bounding box center [557, 333] width 318 height 165
click at [523, 268] on div "Full URL" at bounding box center [557, 276] width 311 height 22
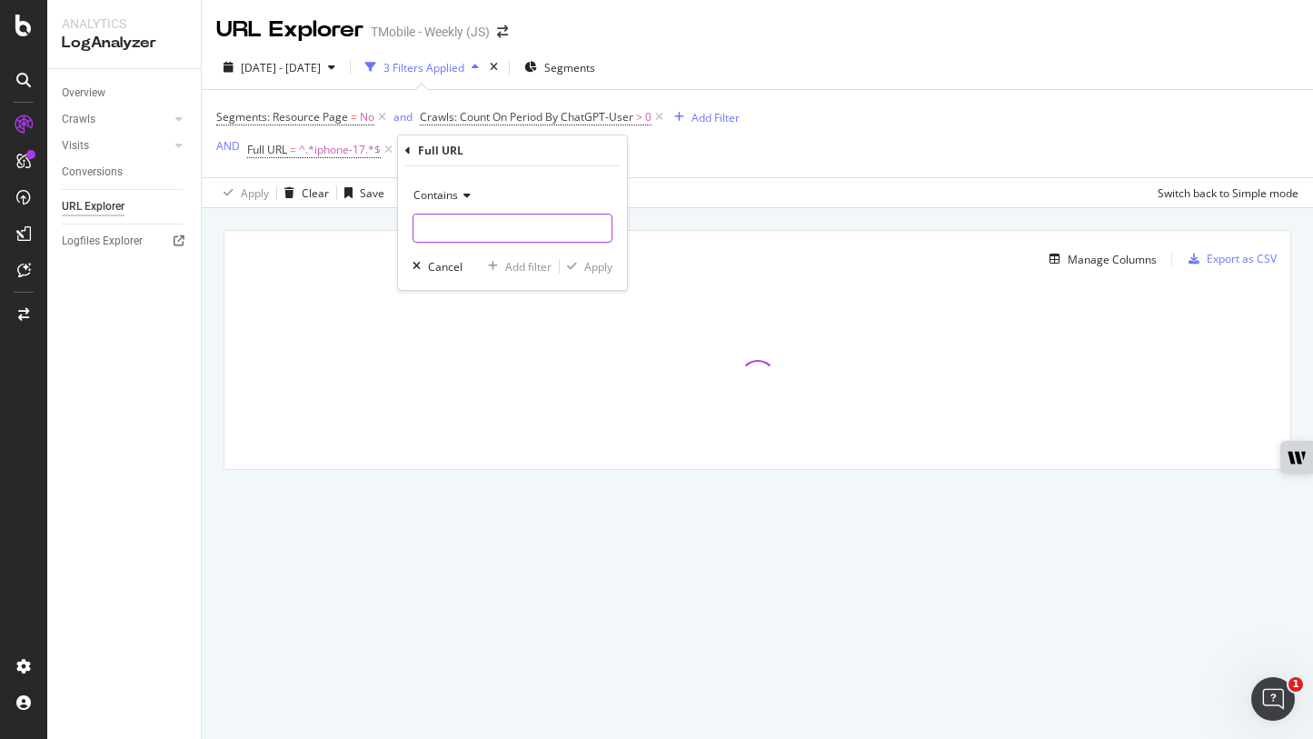
click at [467, 235] on input "text" at bounding box center [513, 228] width 198 height 29
type input "iphone-air"
click at [615, 268] on div "Contains iphone-air Cancel Add filter Apply" at bounding box center [512, 228] width 229 height 124
click at [609, 268] on div "Apply" at bounding box center [598, 266] width 28 height 15
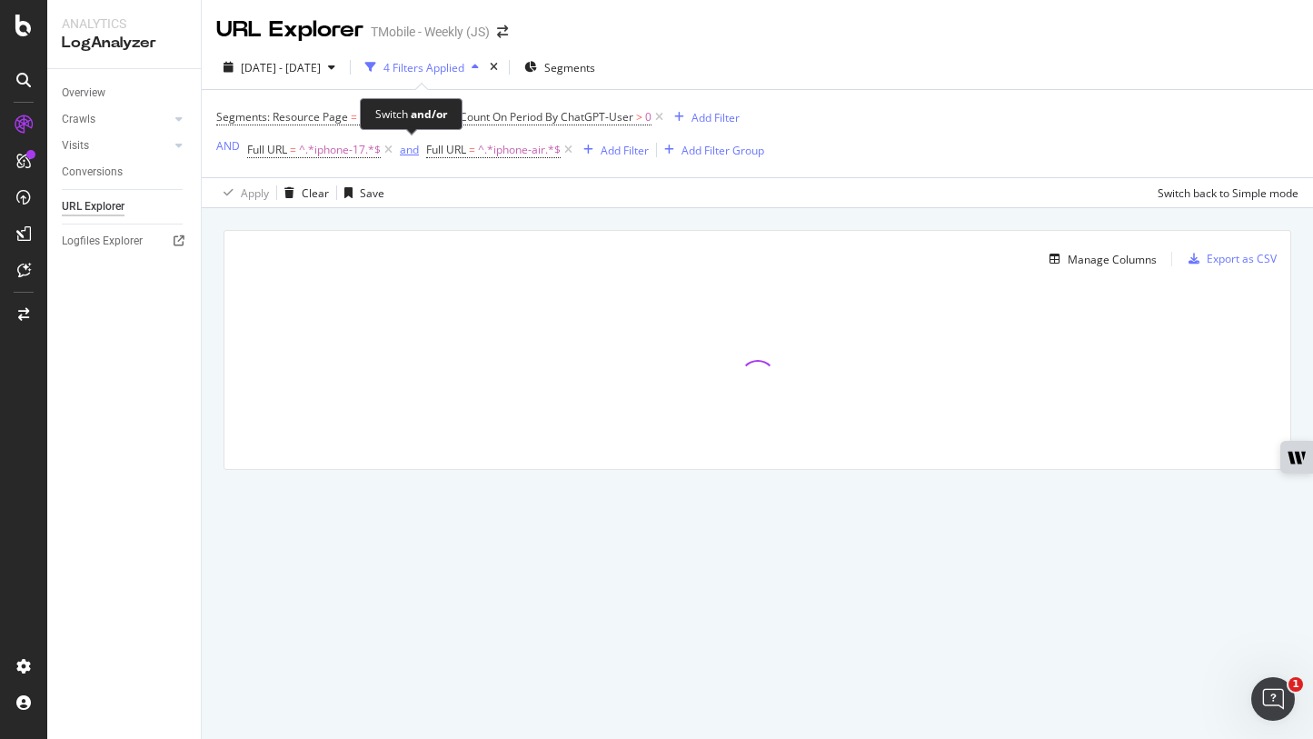
click at [406, 150] on div "and" at bounding box center [409, 149] width 19 height 15
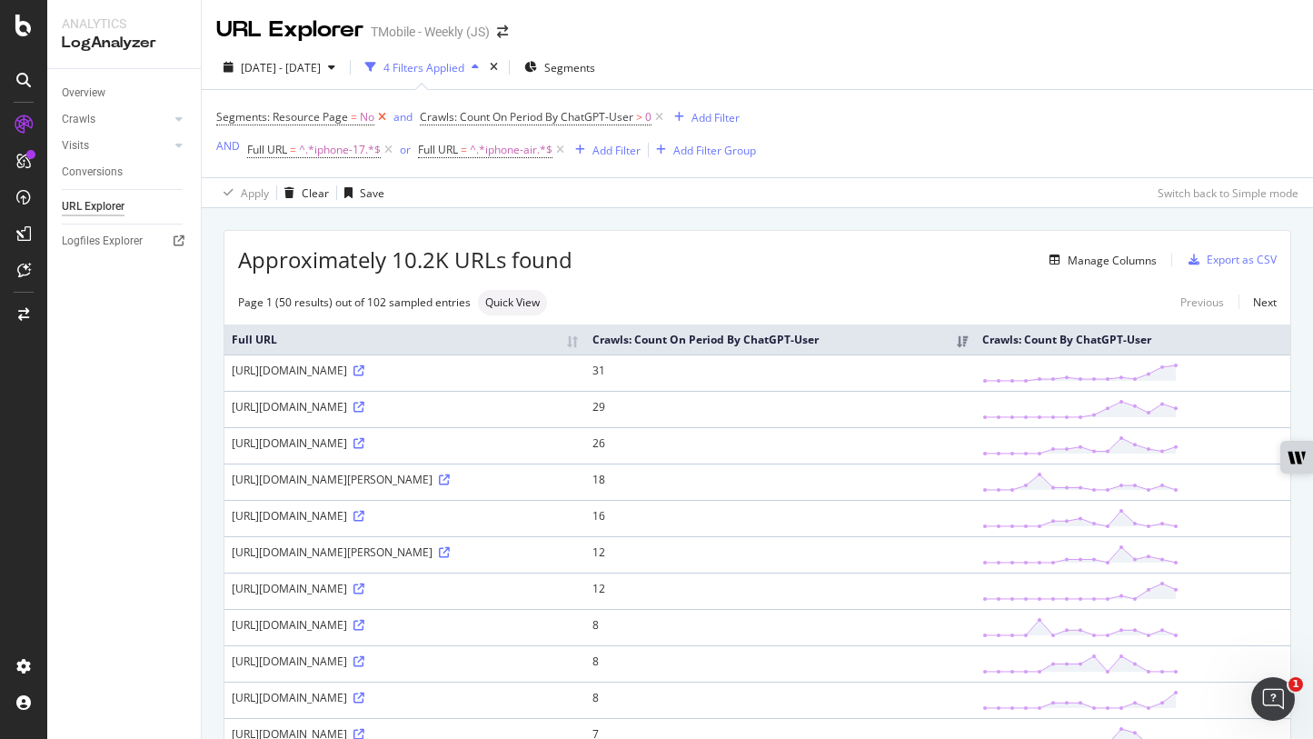
click at [384, 113] on icon at bounding box center [381, 117] width 15 height 18
click at [302, 151] on span "^.*iphone-17.*$" at bounding box center [340, 149] width 82 height 25
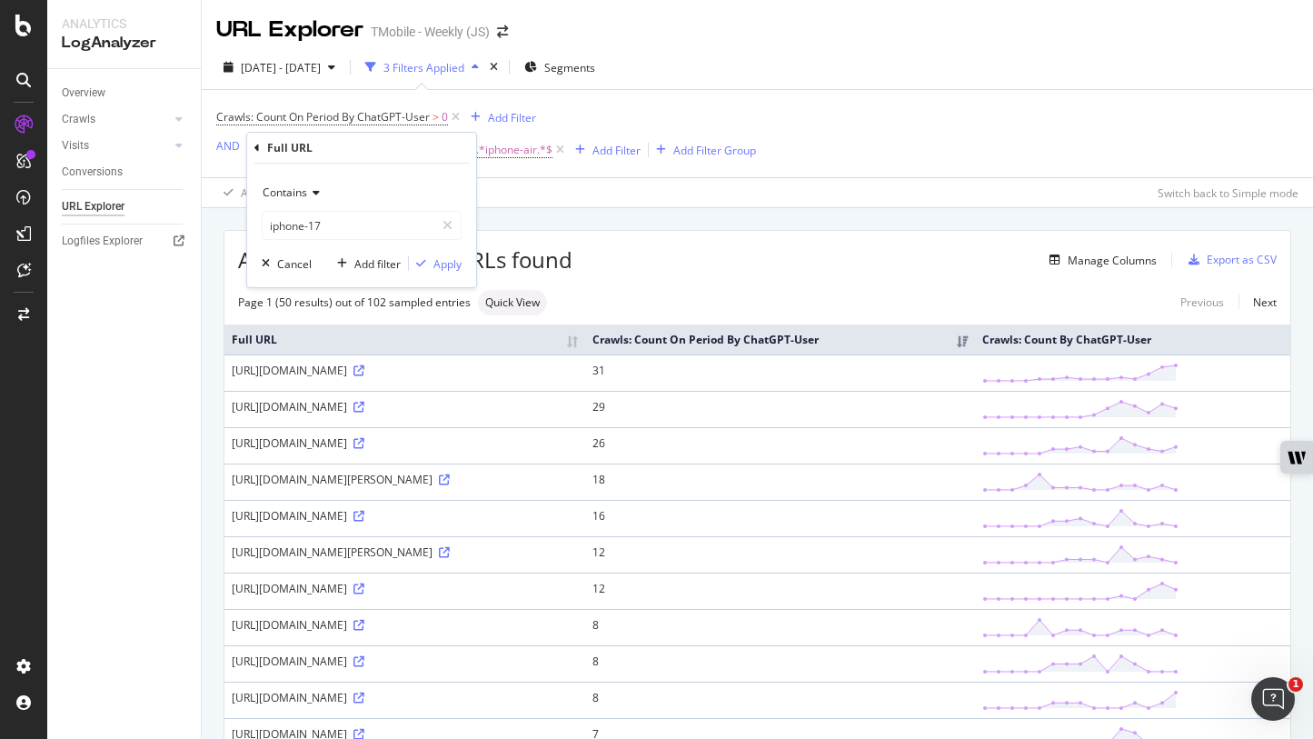
click at [818, 77] on div "[DATE] - [DATE] 3 Filters Applied Segments" at bounding box center [758, 71] width 1112 height 36
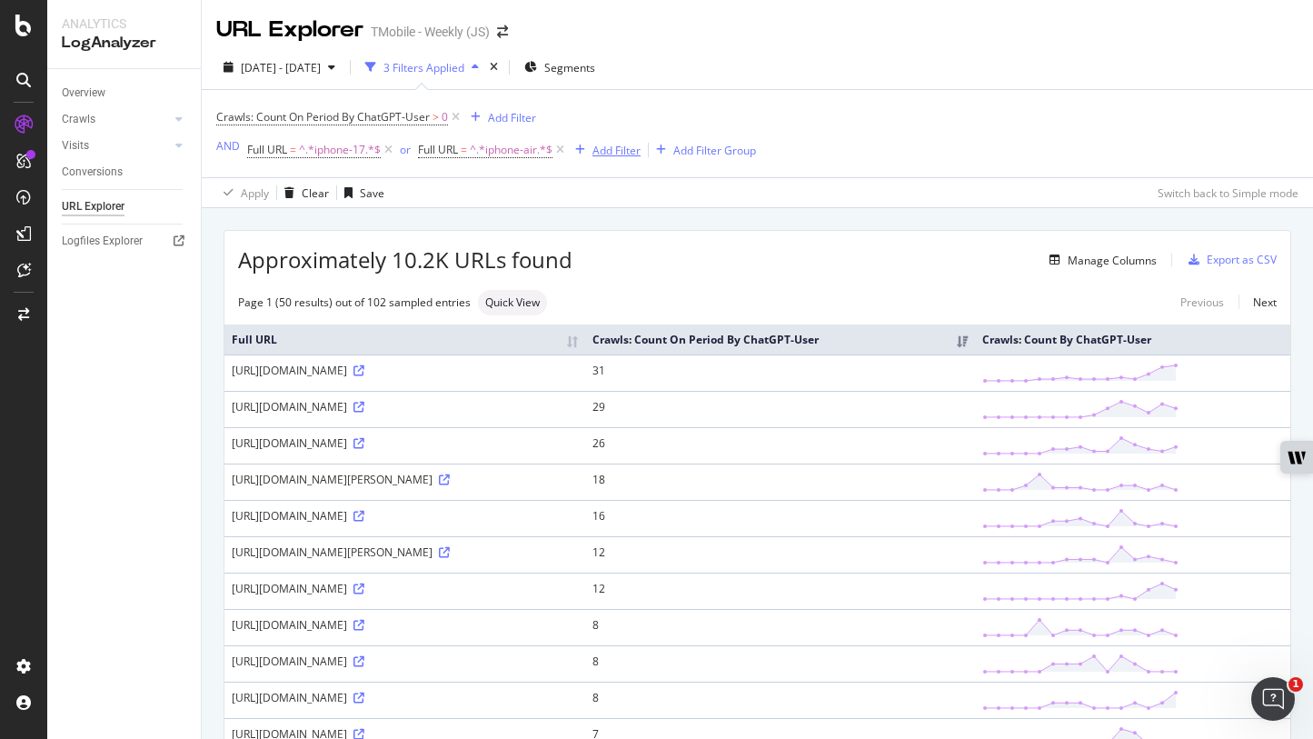
click at [603, 148] on div "Add Filter" at bounding box center [617, 150] width 48 height 15
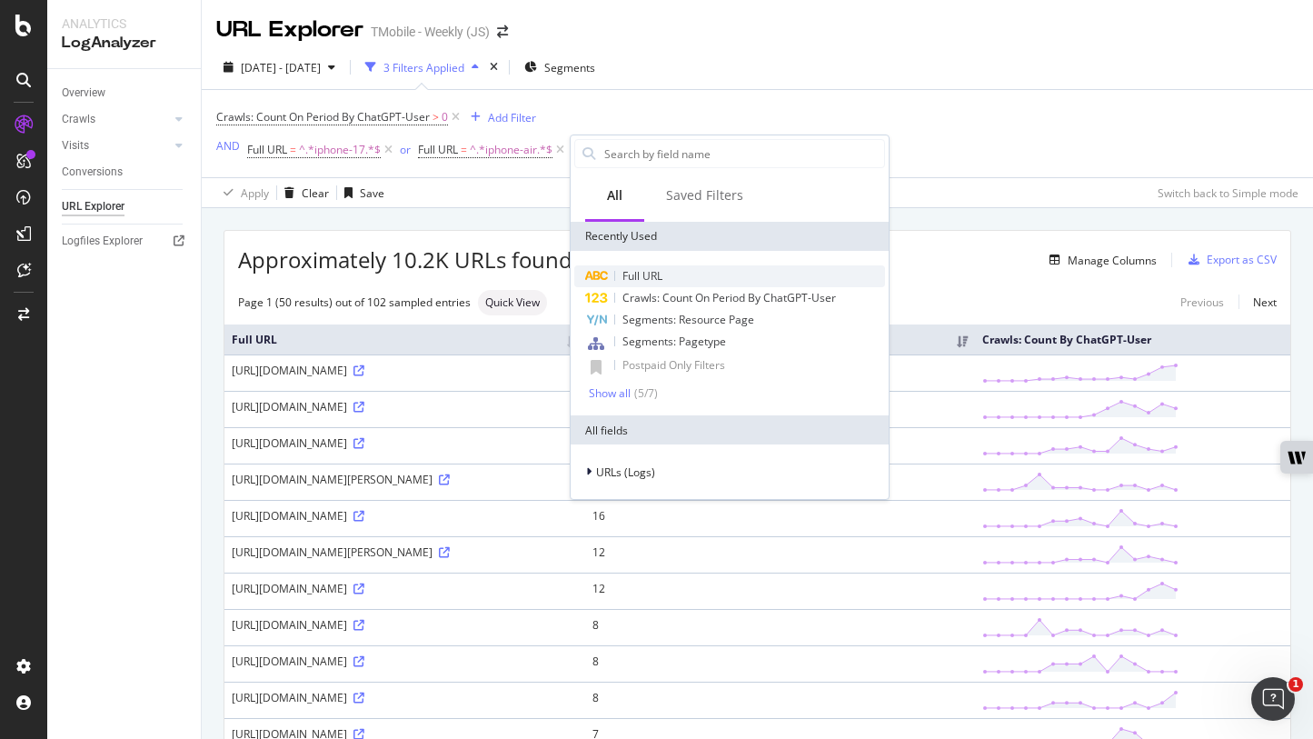
click at [669, 276] on div "Full URL" at bounding box center [729, 276] width 311 height 22
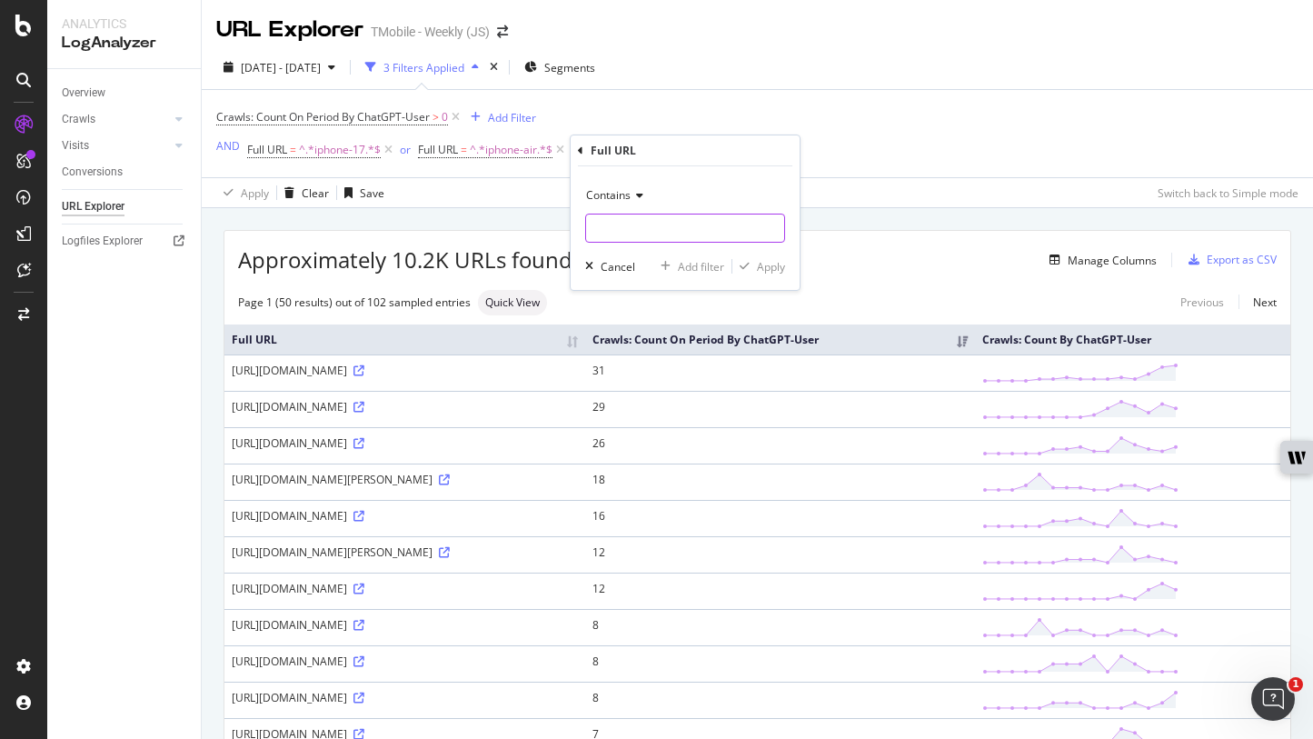
click at [639, 225] on input "text" at bounding box center [685, 228] width 198 height 29
paste input "[URL][DOMAIN_NAME]"
click at [640, 226] on input "[URL][DOMAIN_NAME]" at bounding box center [672, 228] width 172 height 29
drag, startPoint x: 641, startPoint y: 225, endPoint x: 580, endPoint y: 220, distance: 61.1
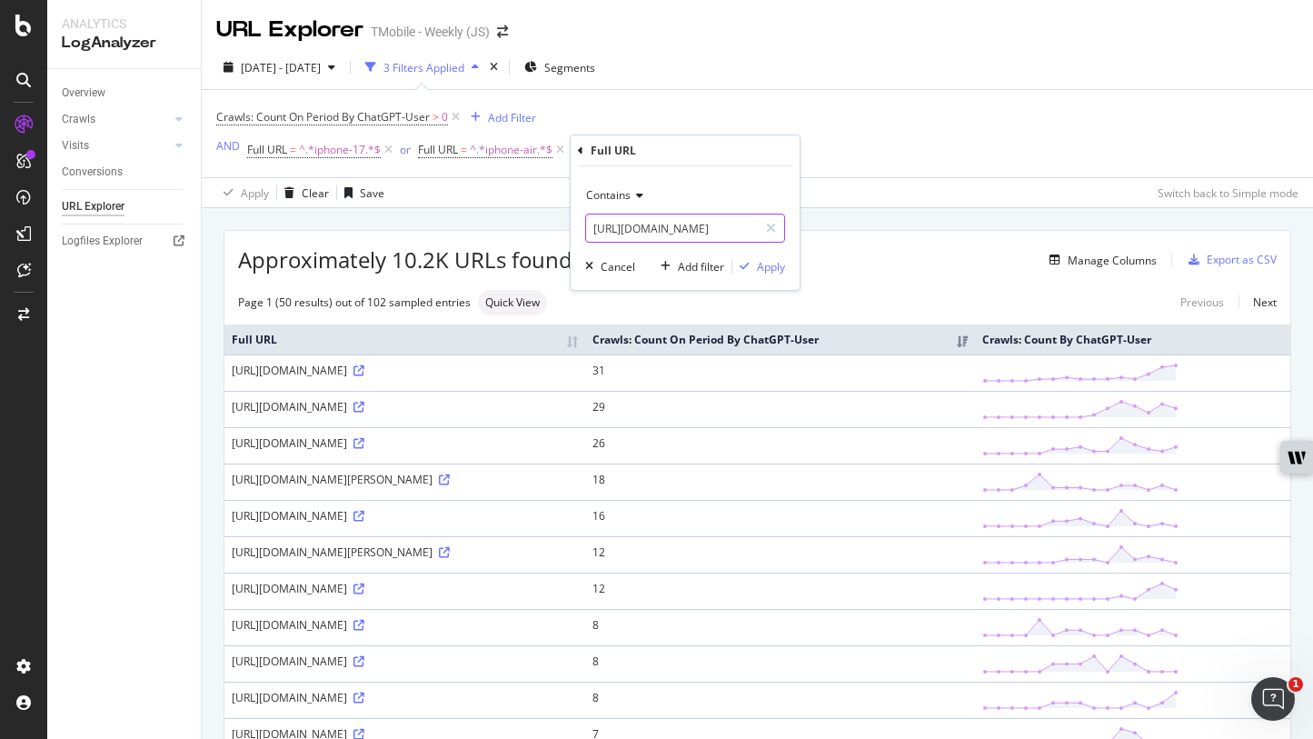
click at [580, 220] on div "Contains [URL][DOMAIN_NAME] Cancel Add filter Apply" at bounding box center [685, 228] width 229 height 124
click at [690, 225] on input "/apple-iphone-17-pro" at bounding box center [672, 228] width 172 height 29
type input "/apple-iphone-17"
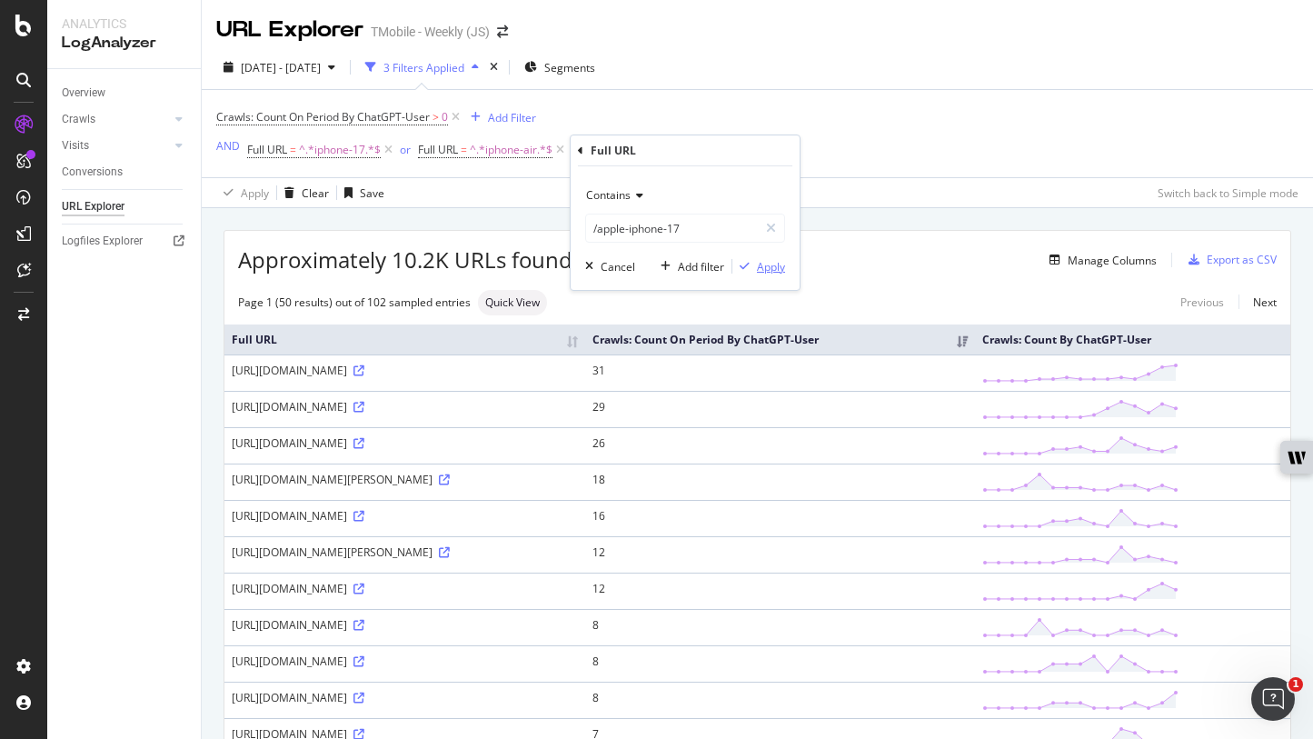
click at [774, 265] on div "Apply" at bounding box center [771, 266] width 28 height 15
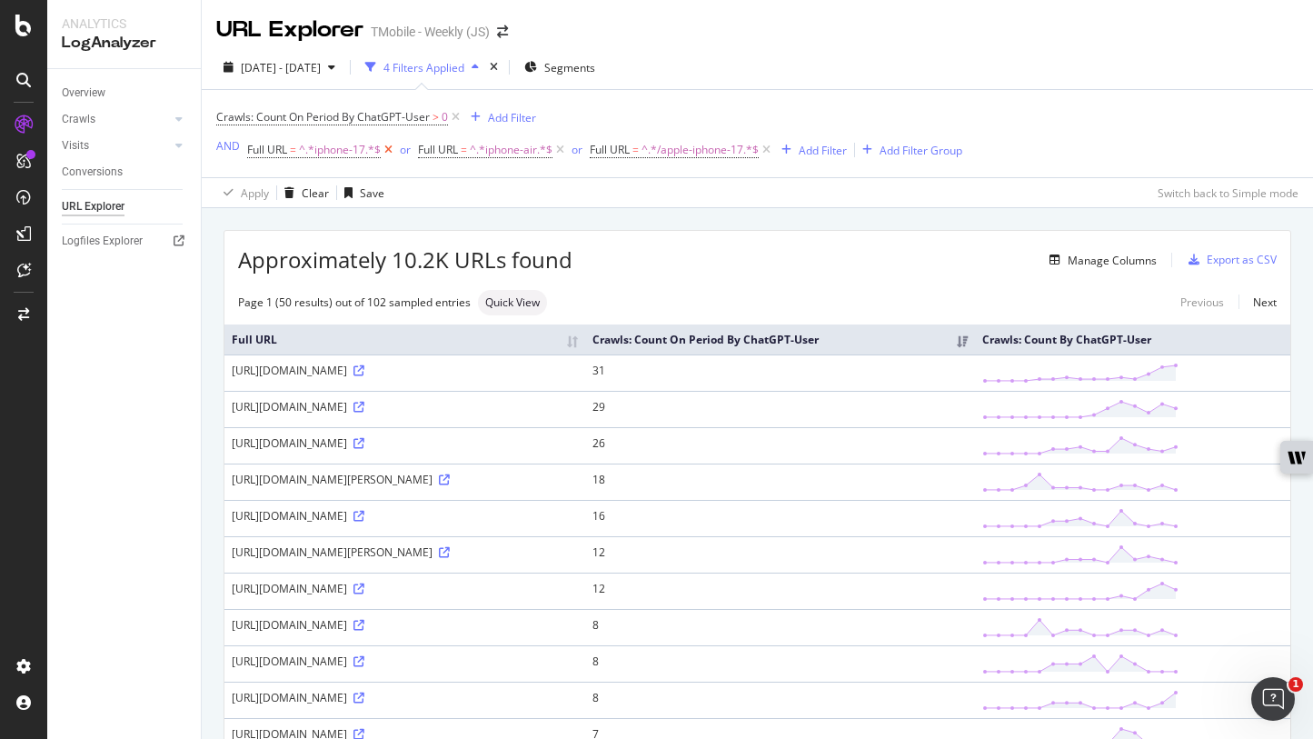
click at [390, 146] on icon at bounding box center [388, 150] width 15 height 18
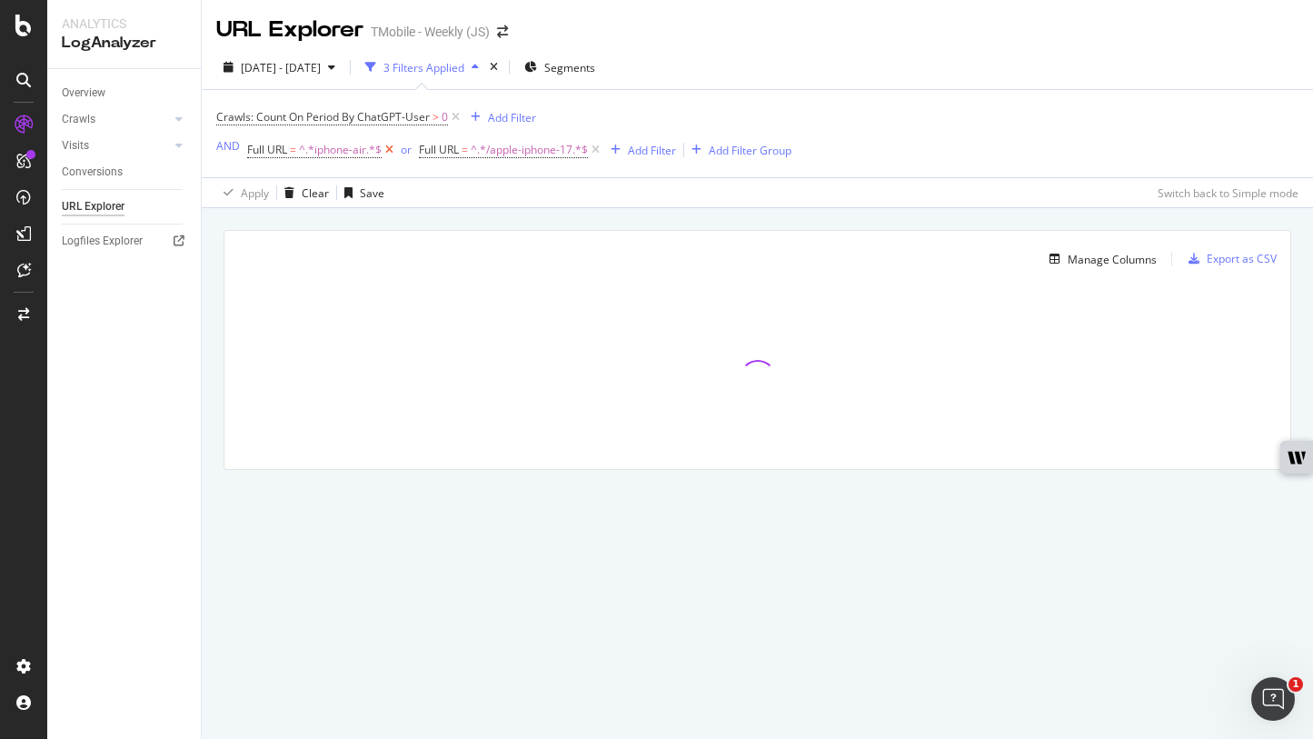
click at [390, 146] on icon at bounding box center [389, 150] width 15 height 18
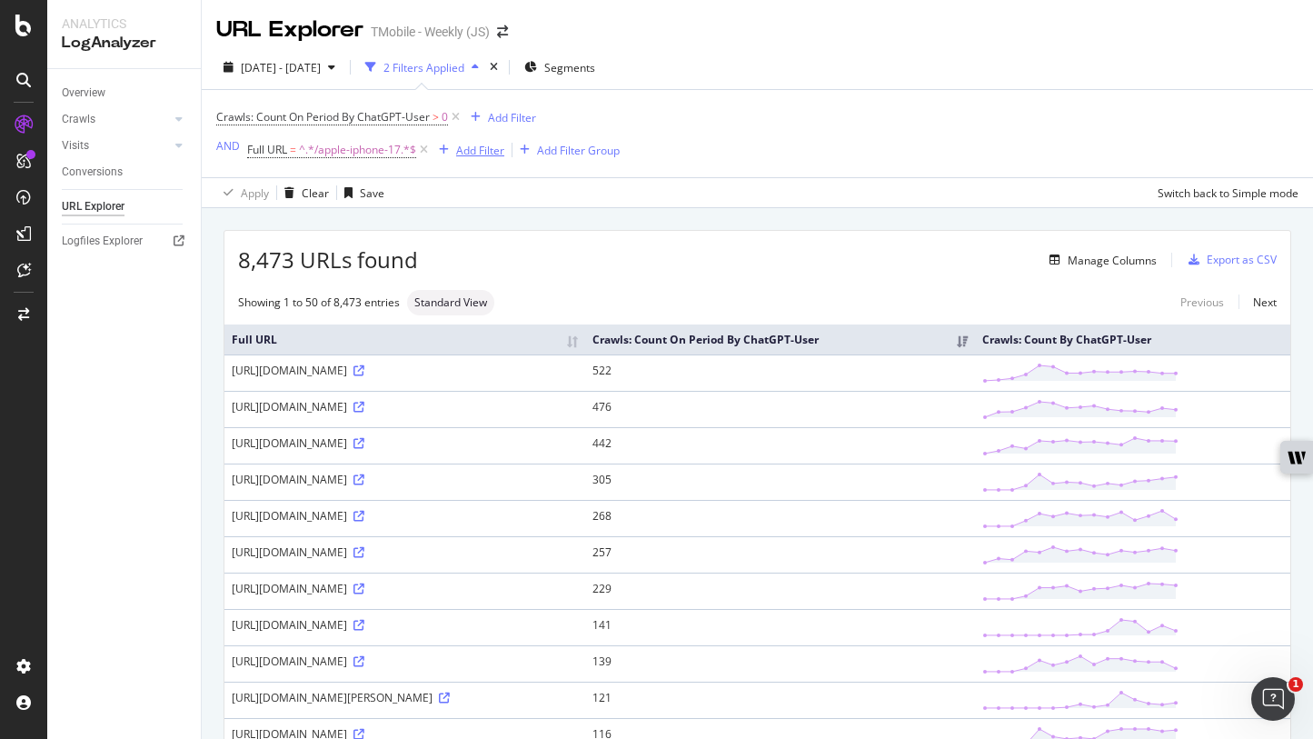
click at [483, 143] on div "Add Filter" at bounding box center [480, 150] width 48 height 15
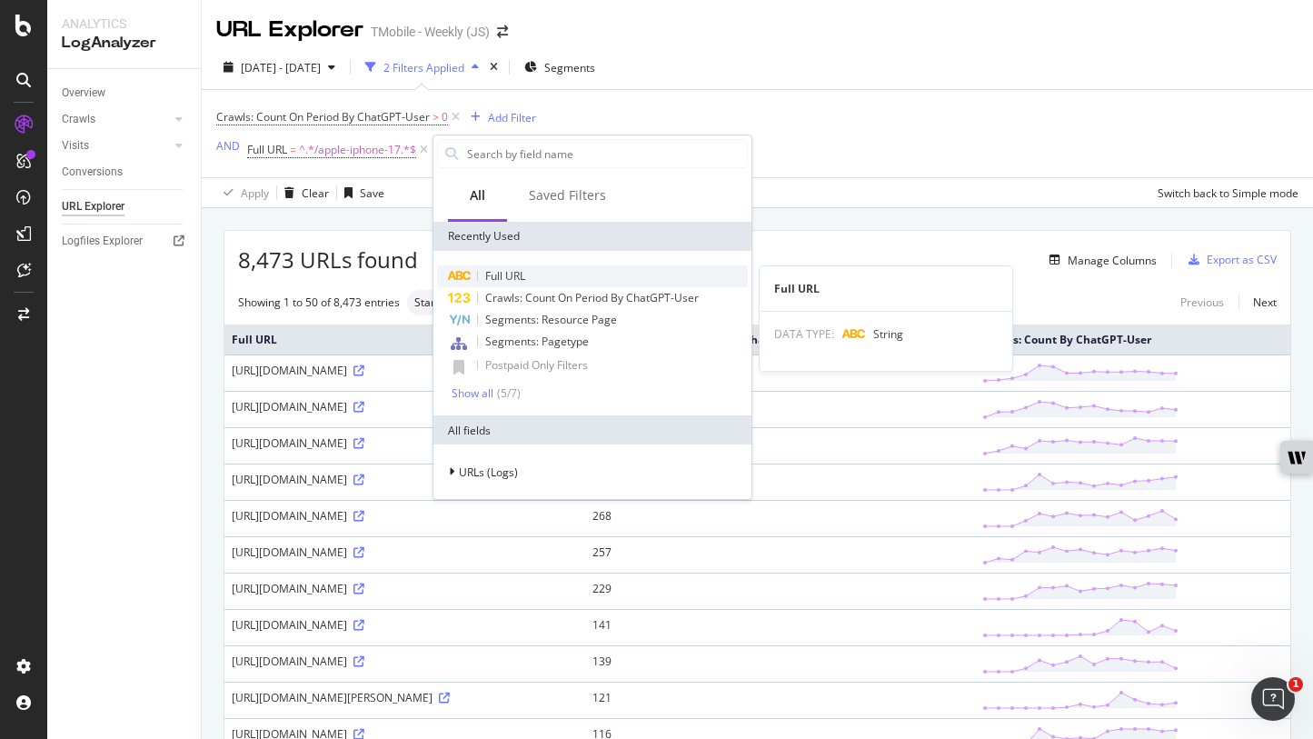
click at [524, 279] on span "Full URL" at bounding box center [505, 275] width 40 height 15
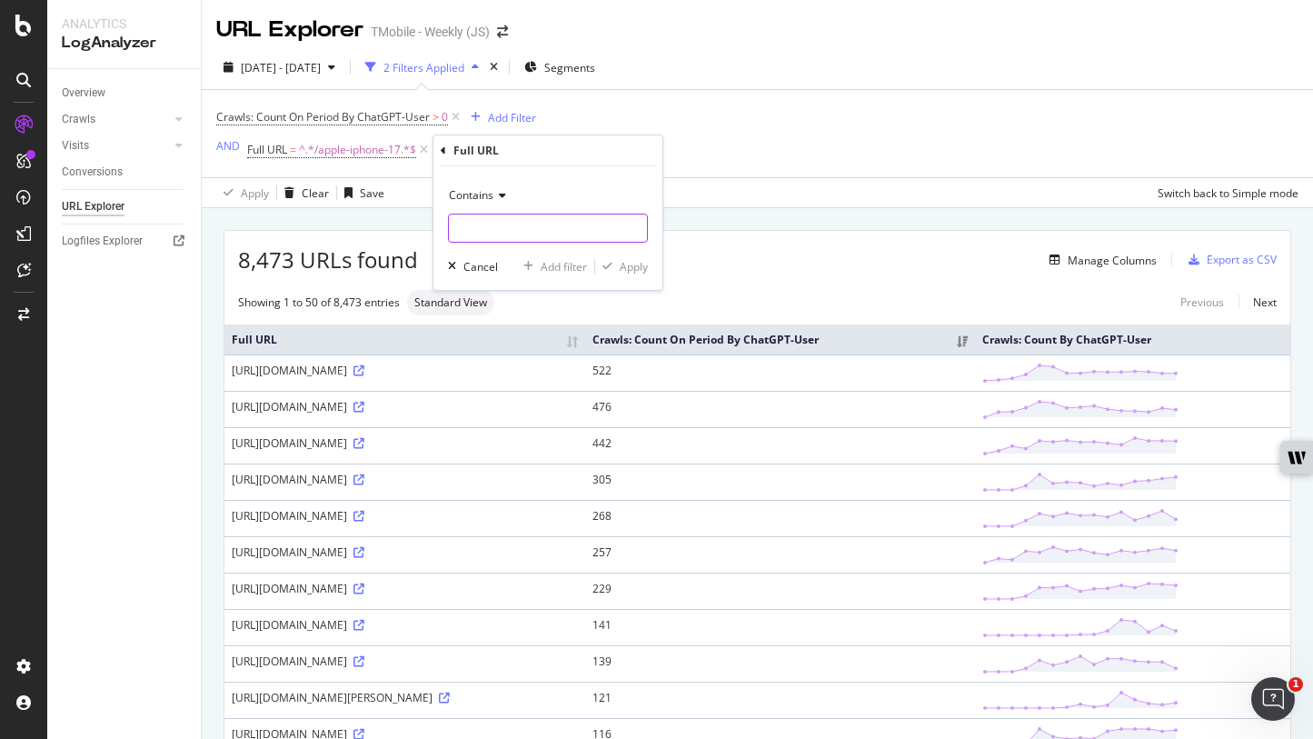
click at [484, 225] on input "text" at bounding box center [548, 228] width 198 height 29
paste input "[URL][DOMAIN_NAME]"
drag, startPoint x: 480, startPoint y: 228, endPoint x: 453, endPoint y: 225, distance: 27.5
click at [453, 225] on input "[URL][DOMAIN_NAME]" at bounding box center [535, 228] width 172 height 29
type input "/offers/apple-iphone-deals"
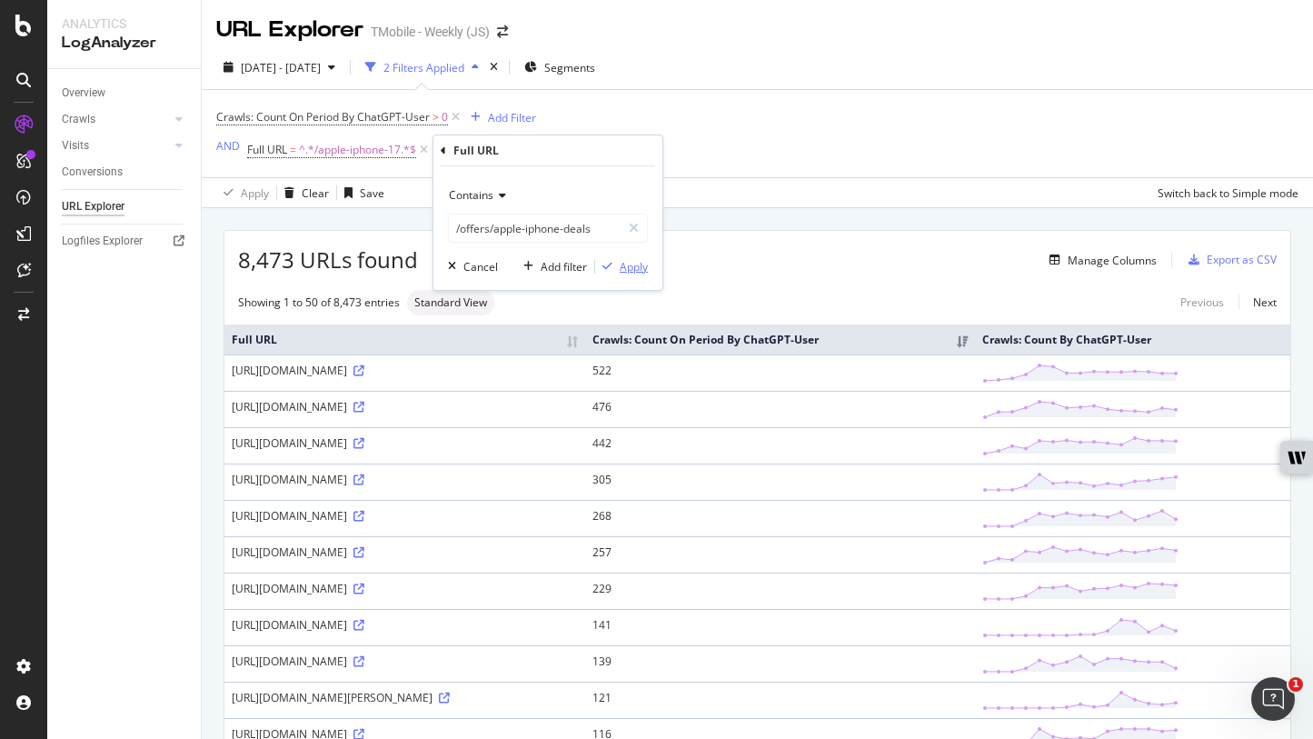
click at [634, 262] on div "Apply" at bounding box center [634, 266] width 28 height 15
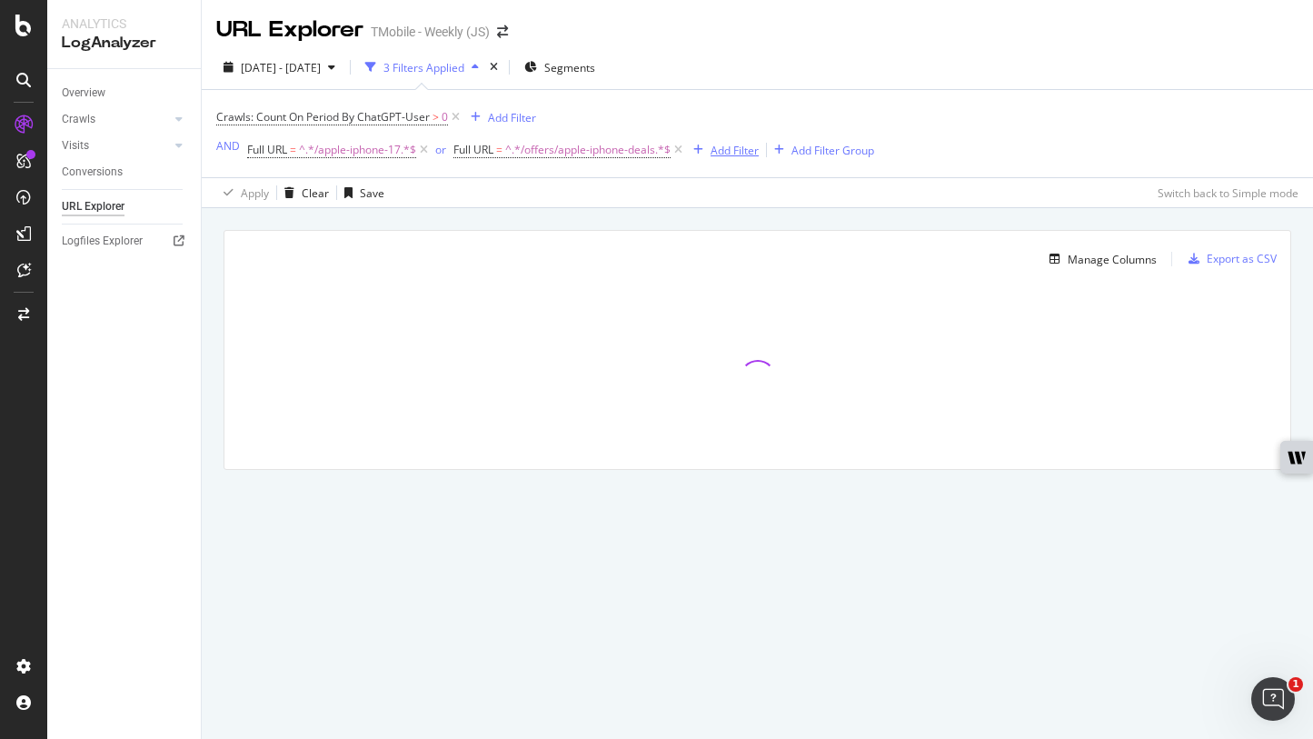
click at [730, 144] on div "Add Filter" at bounding box center [735, 150] width 48 height 15
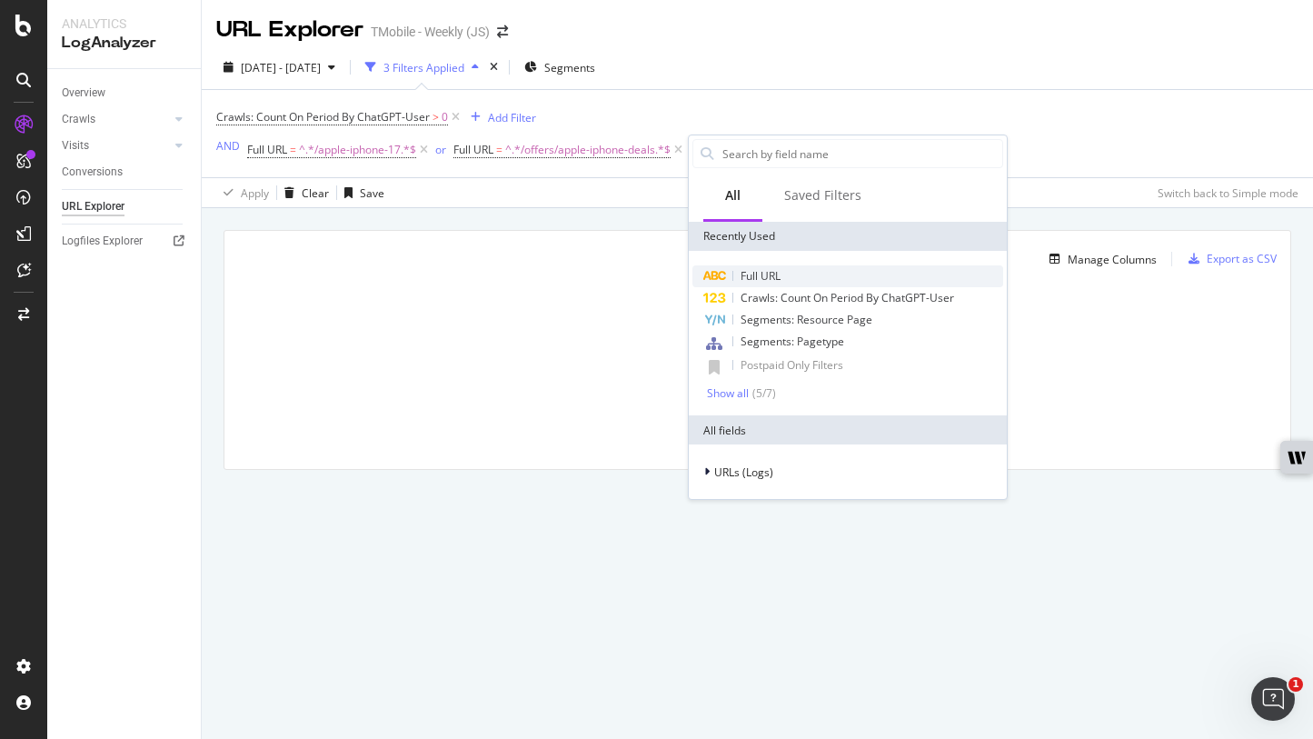
click at [779, 276] on span "Full URL" at bounding box center [761, 275] width 40 height 15
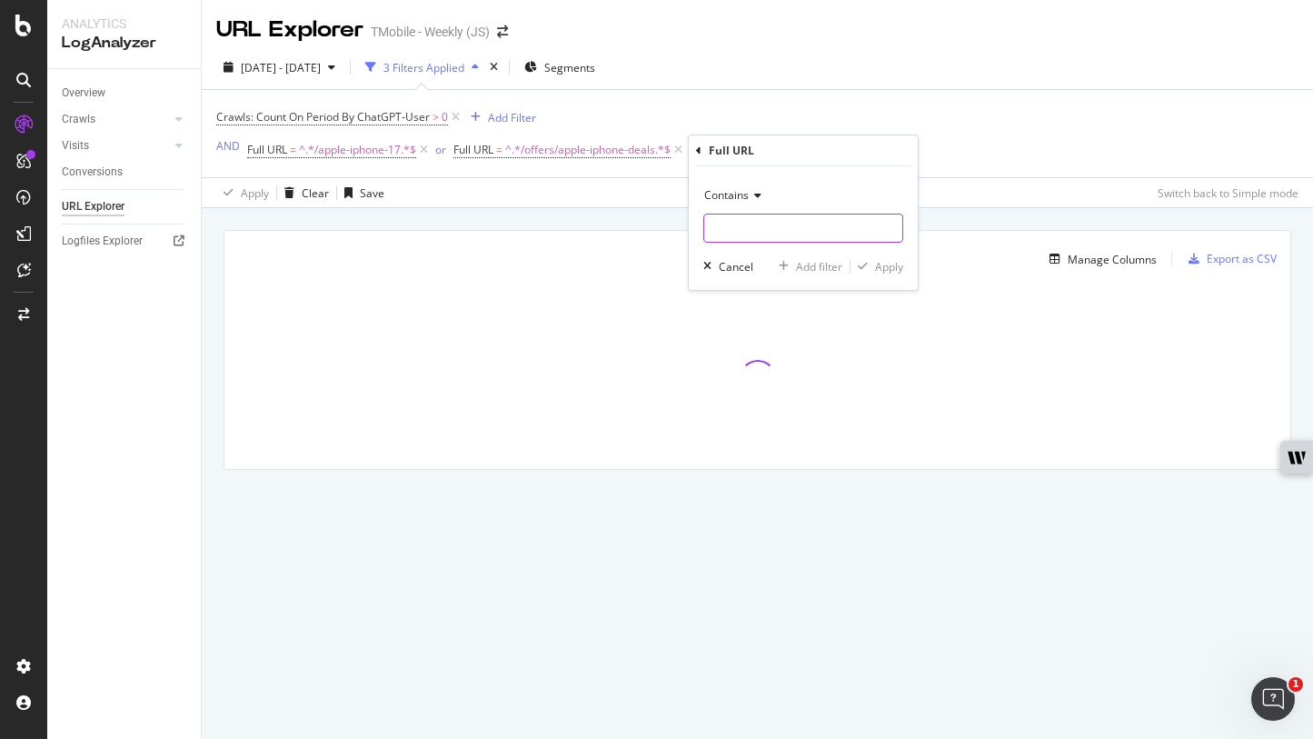
click at [775, 216] on input "text" at bounding box center [803, 228] width 198 height 29
type input "/apple-iphone-air"
click at [873, 267] on div "button" at bounding box center [863, 266] width 25 height 11
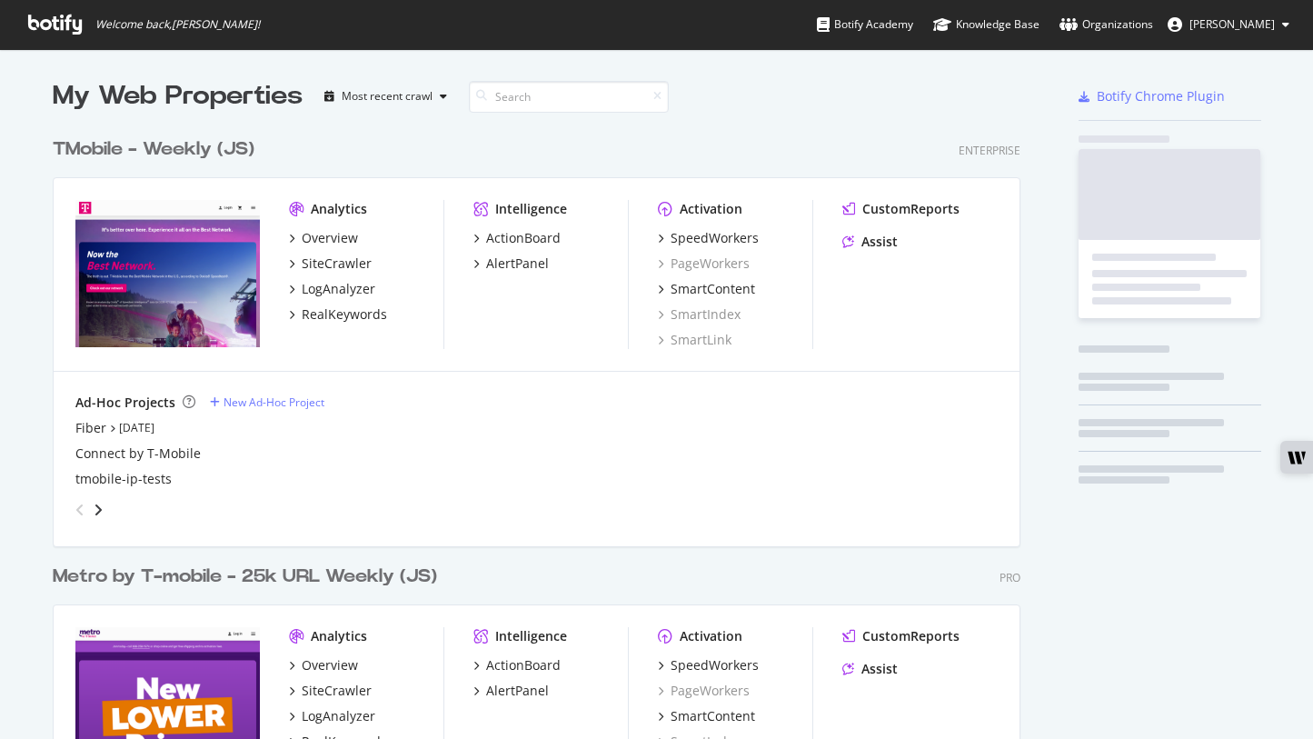
scroll to position [841, 969]
